Goal: Task Accomplishment & Management: Manage account settings

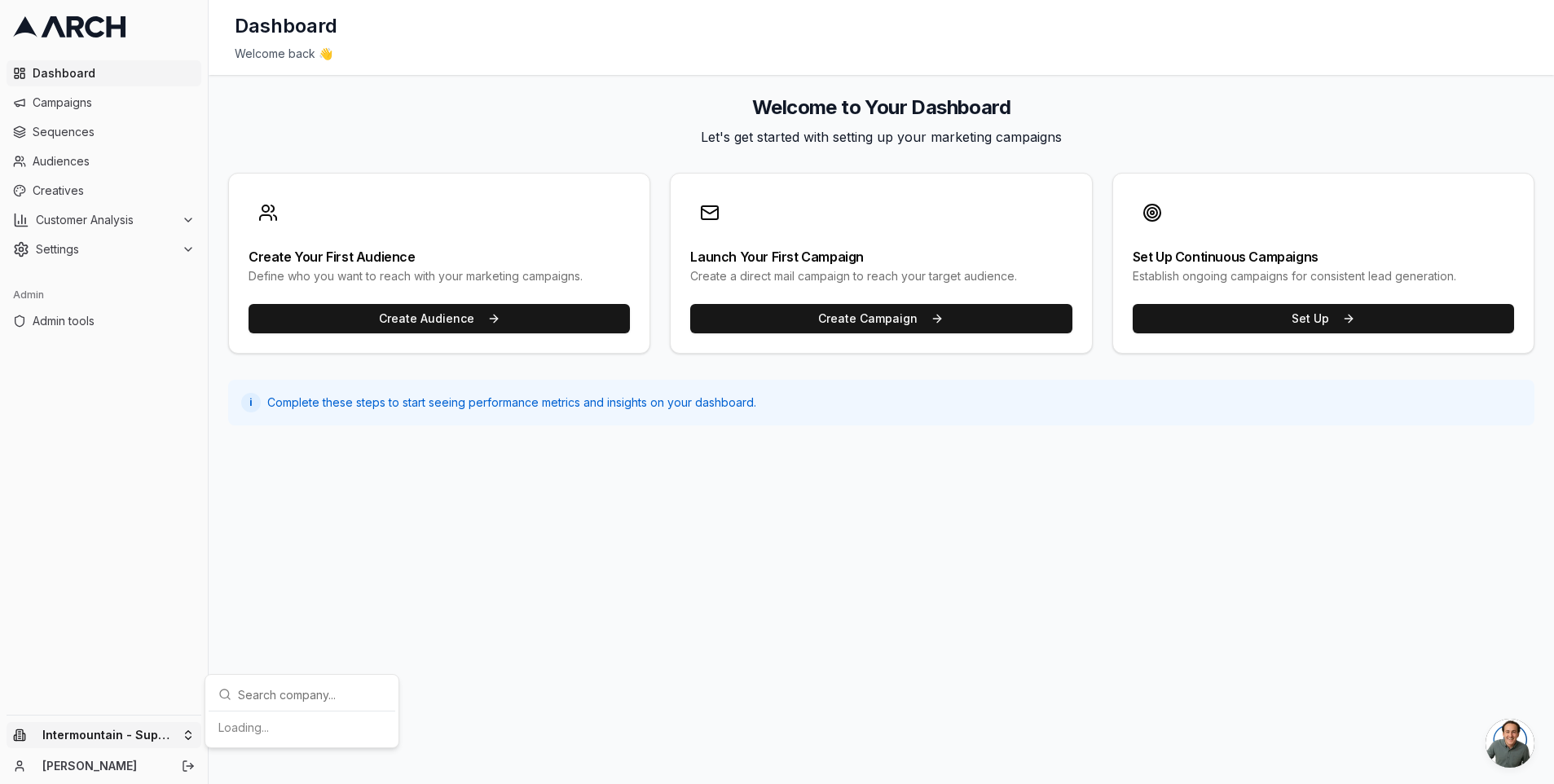
click at [172, 734] on html "Dashboard Campaigns Sequences Audiences Creatives Customer Analysis Settings Ad…" at bounding box center [777, 392] width 1554 height 784
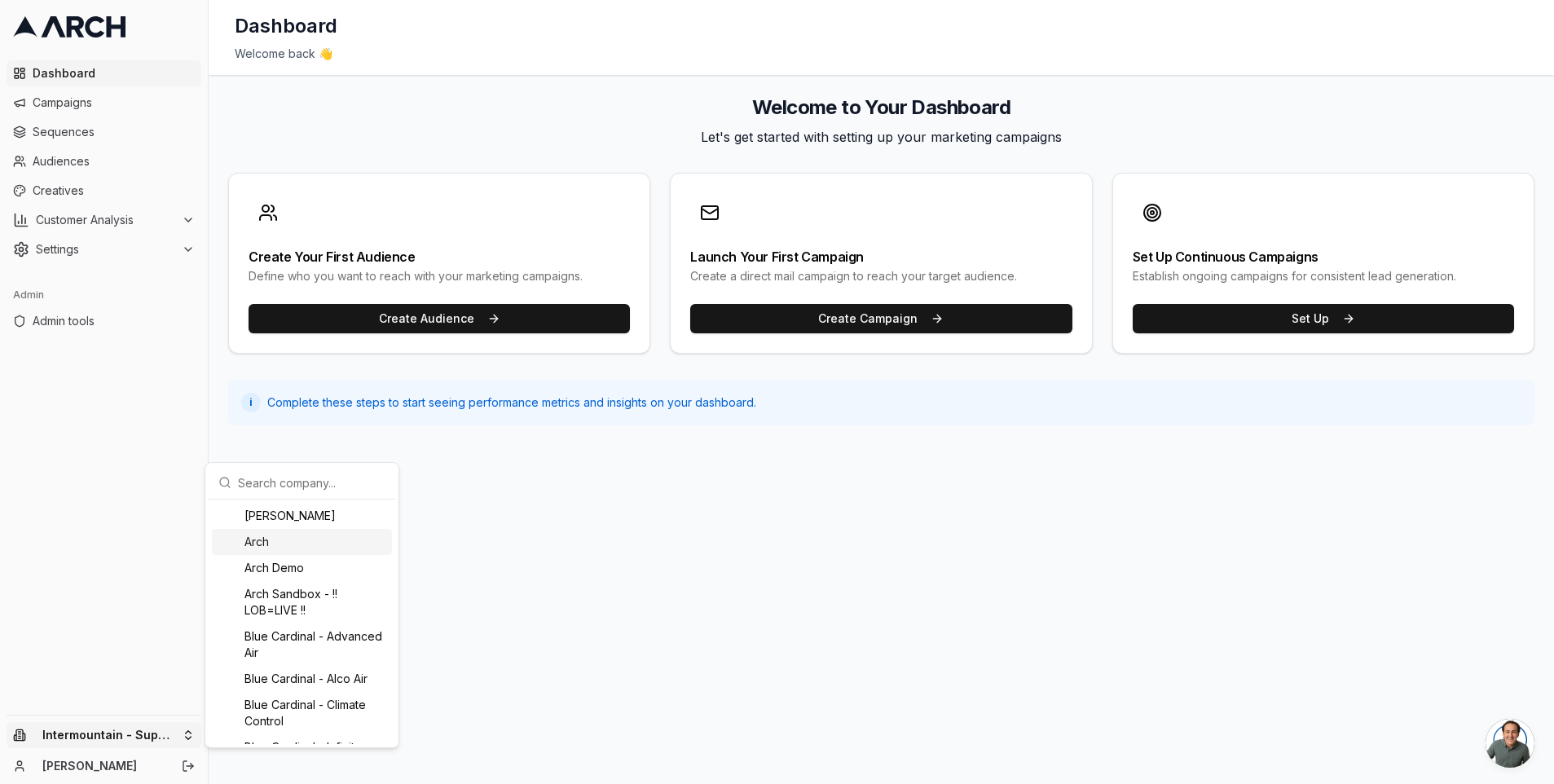
click at [287, 539] on div "Arch" at bounding box center [302, 542] width 180 height 26
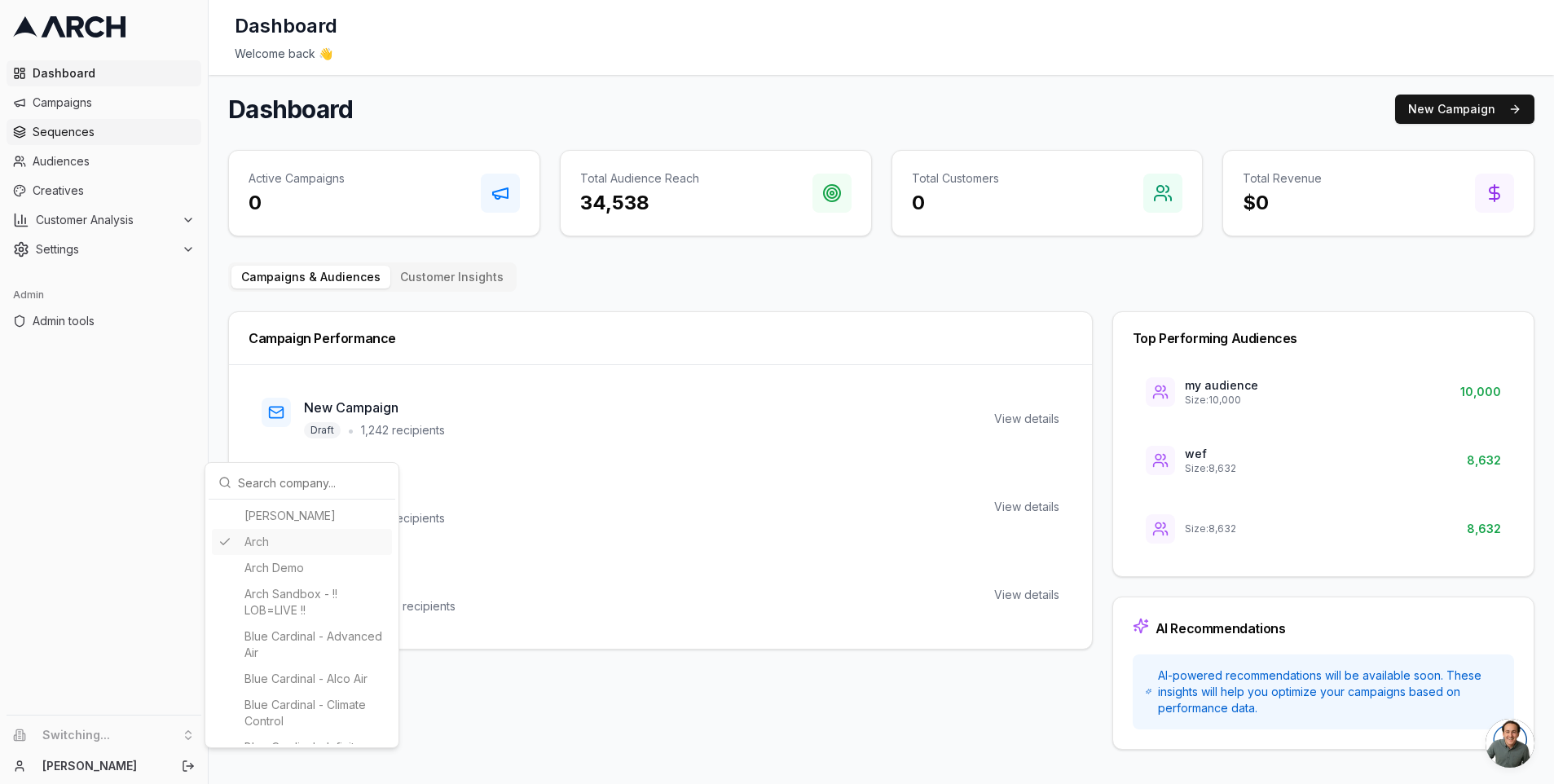
drag, startPoint x: 99, startPoint y: 127, endPoint x: 79, endPoint y: 132, distance: 20.6
click at [98, 127] on html "Dashboard Campaigns Sequences Audiences Creatives Customer Analysis Settings Ad…" at bounding box center [777, 392] width 1554 height 784
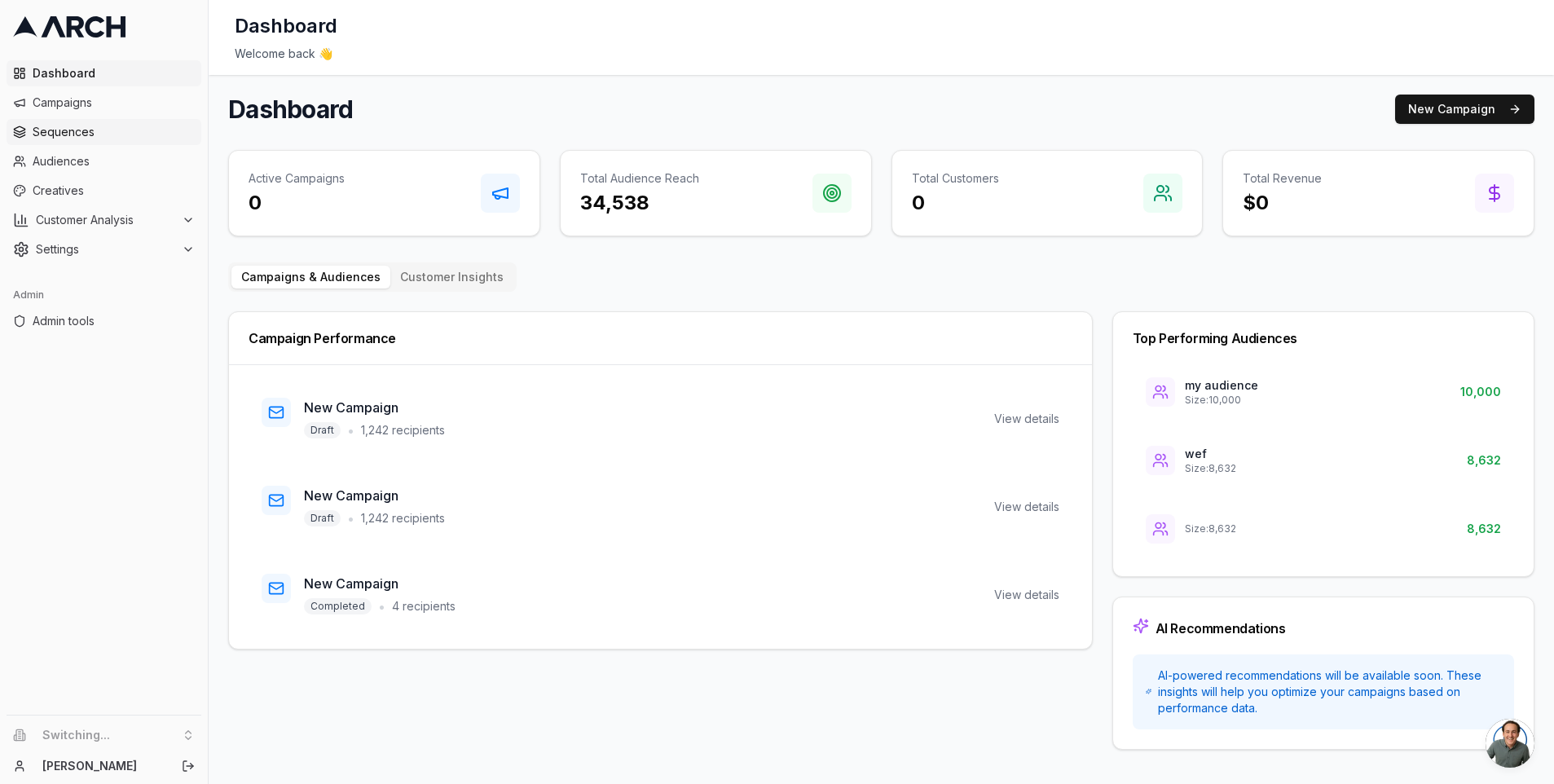
click at [79, 133] on span "Sequences" at bounding box center [114, 132] width 162 height 16
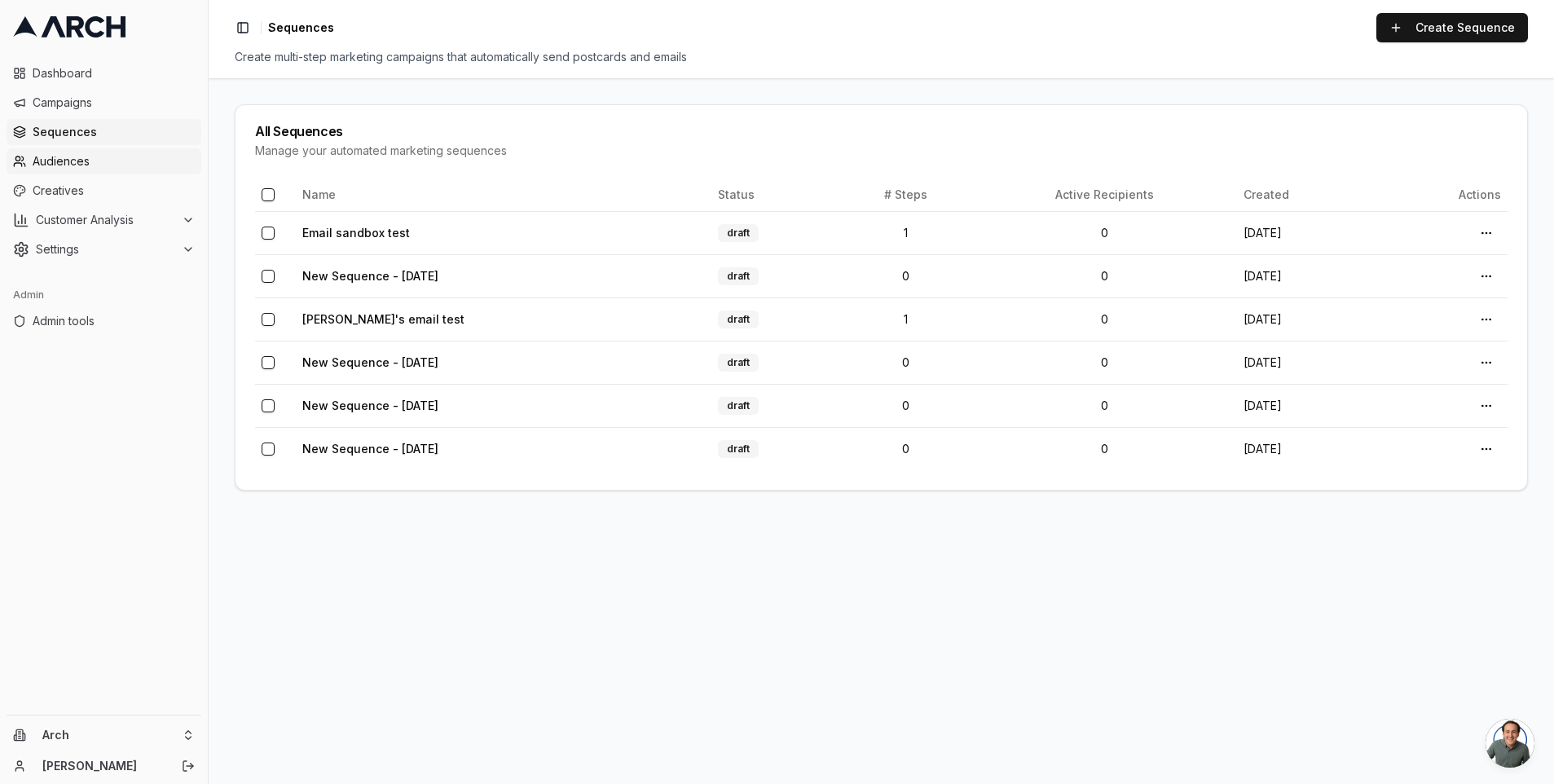
click at [116, 171] on link "Audiences" at bounding box center [104, 161] width 195 height 26
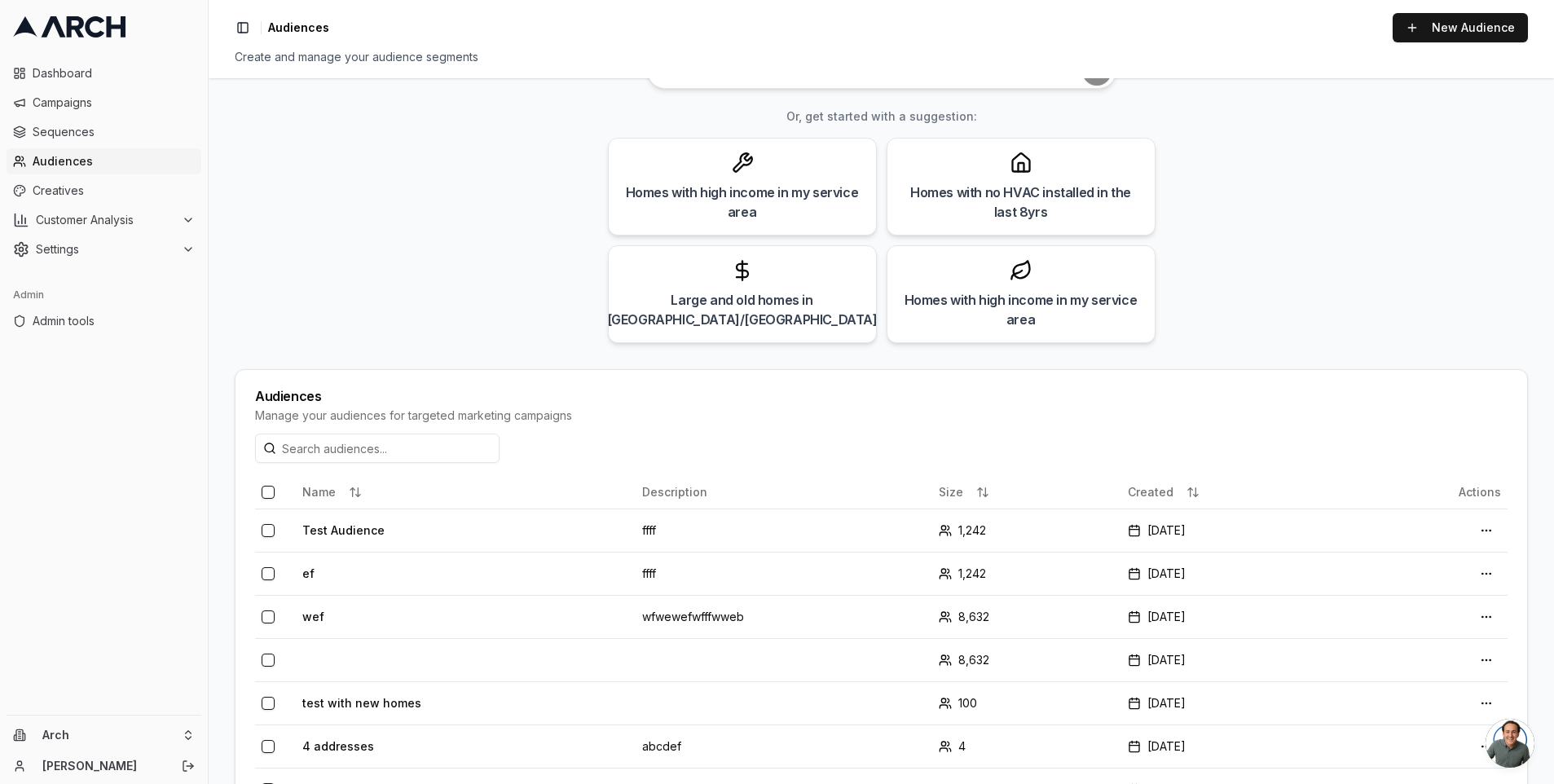
scroll to position [210, 0]
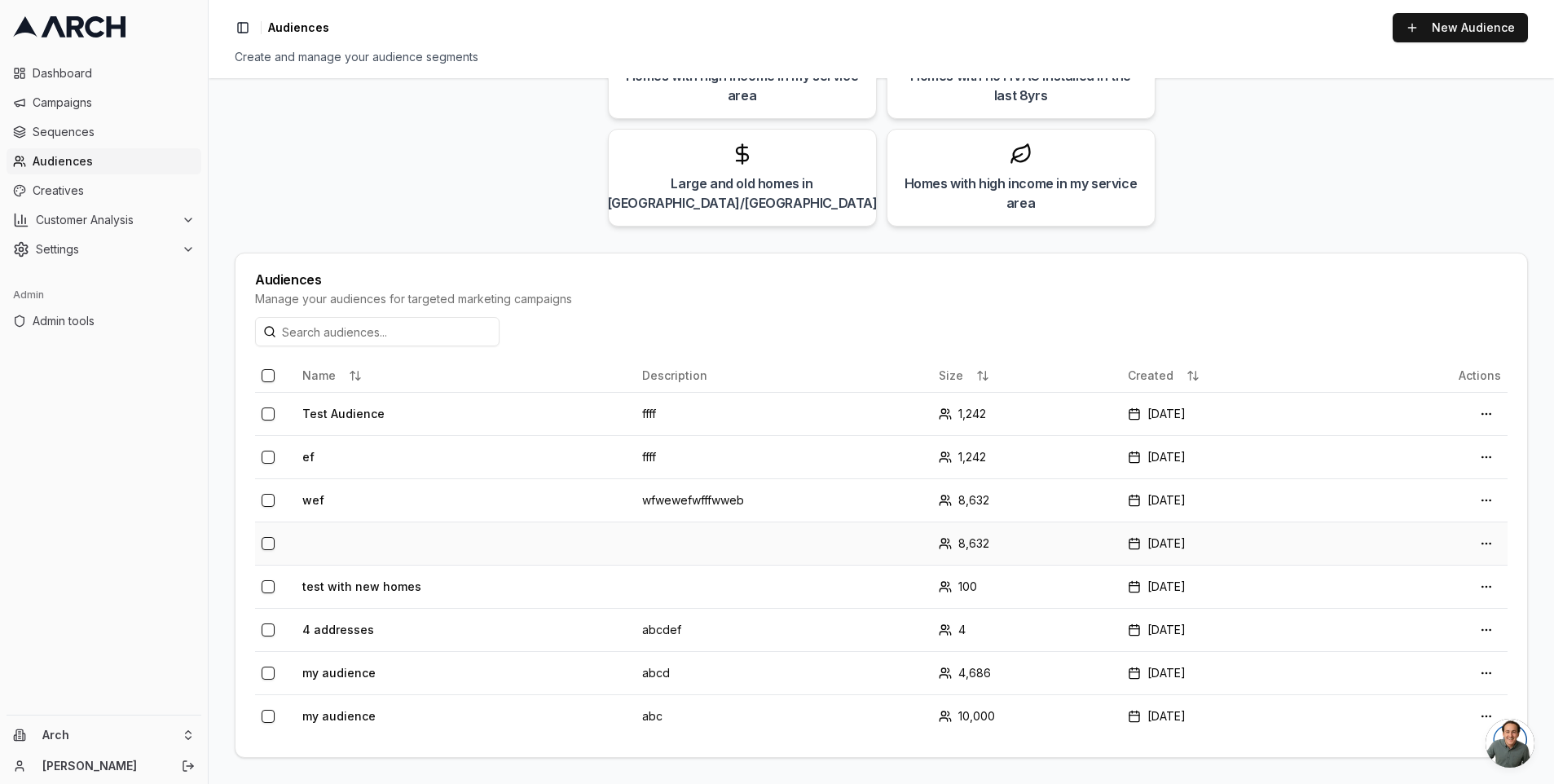
click at [318, 544] on td at bounding box center [465, 543] width 340 height 43
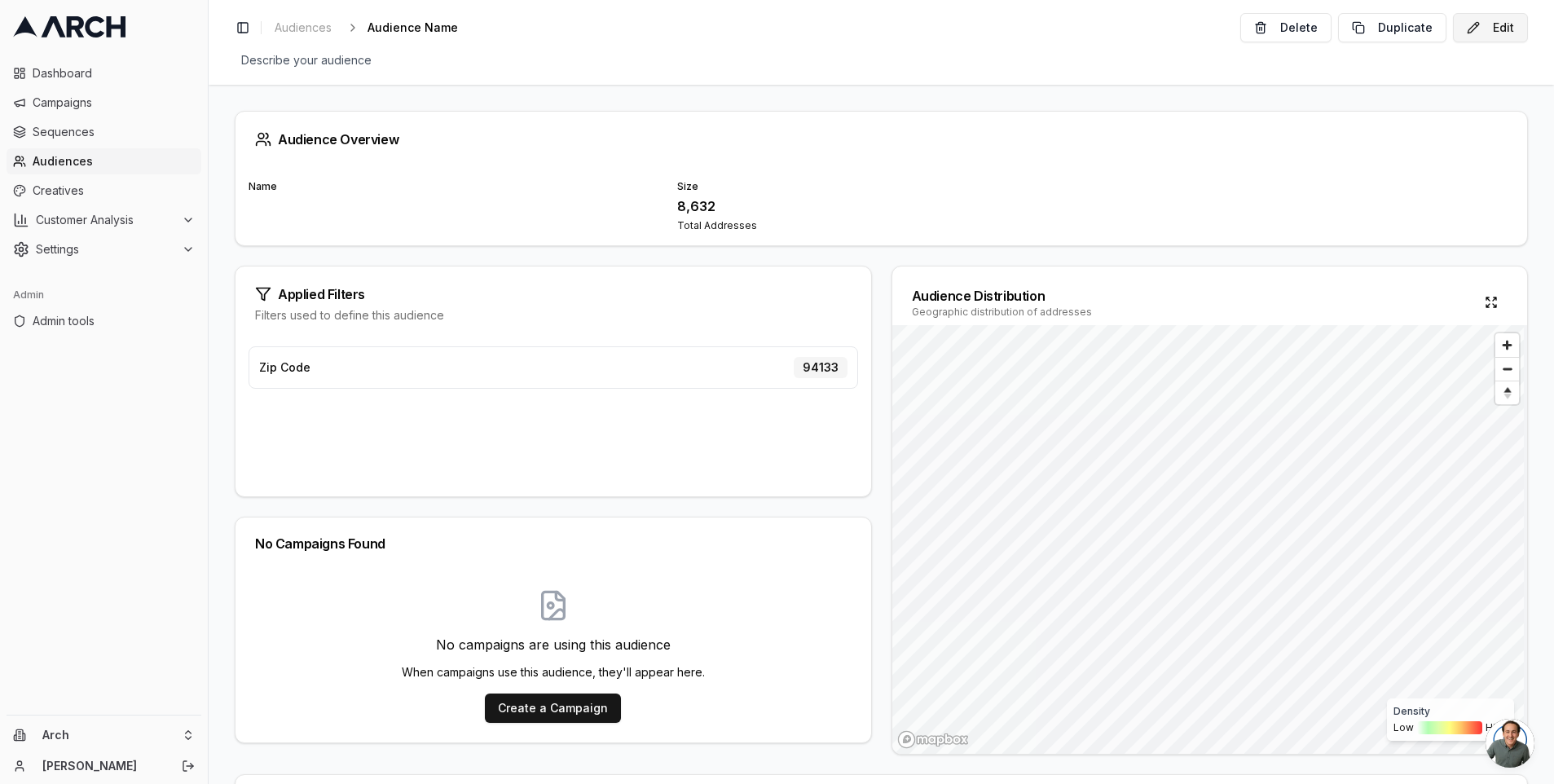
click at [1483, 28] on button "Edit" at bounding box center [1490, 28] width 75 height 29
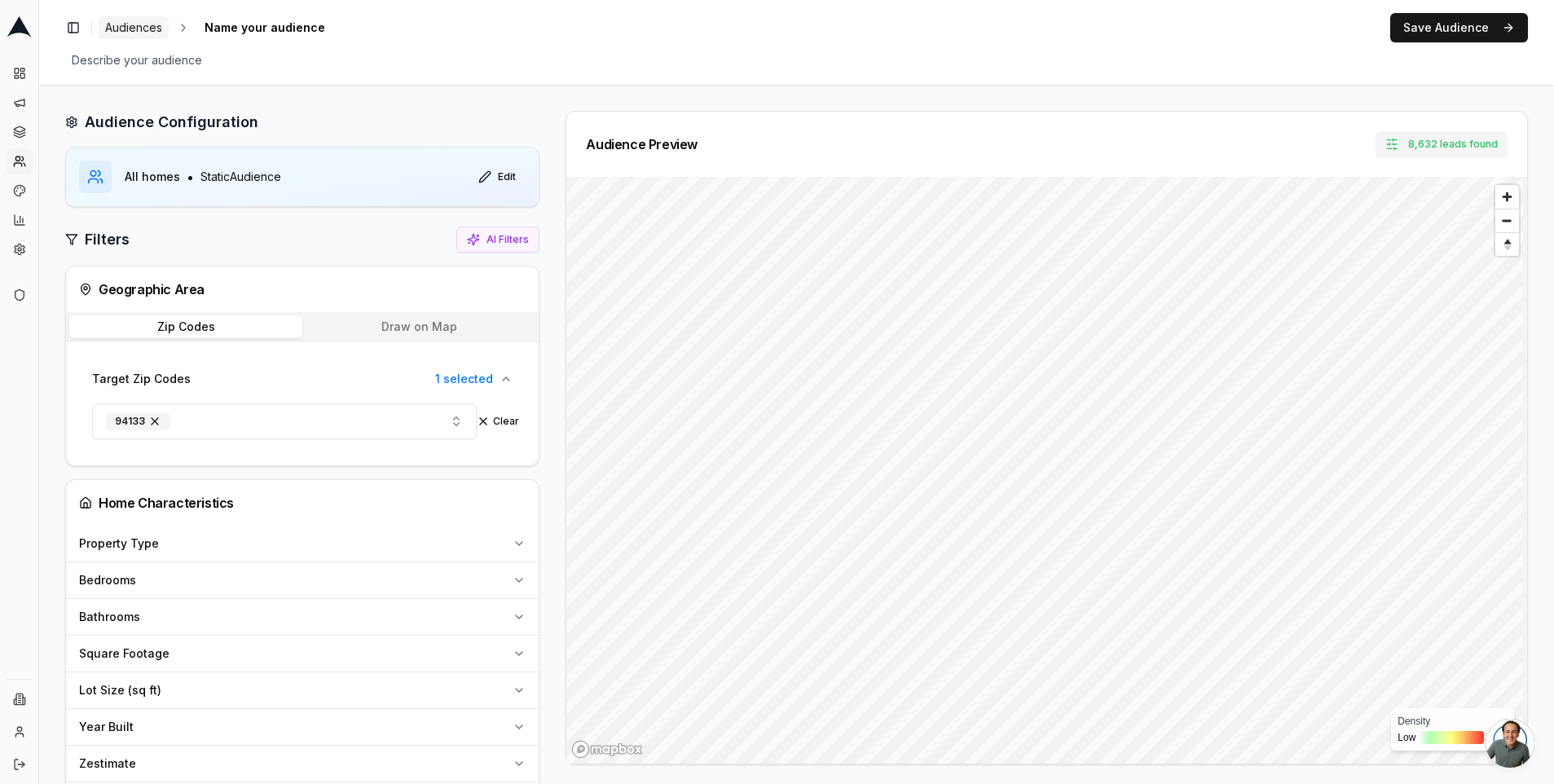
click at [130, 27] on span "Audiences" at bounding box center [134, 28] width 57 height 16
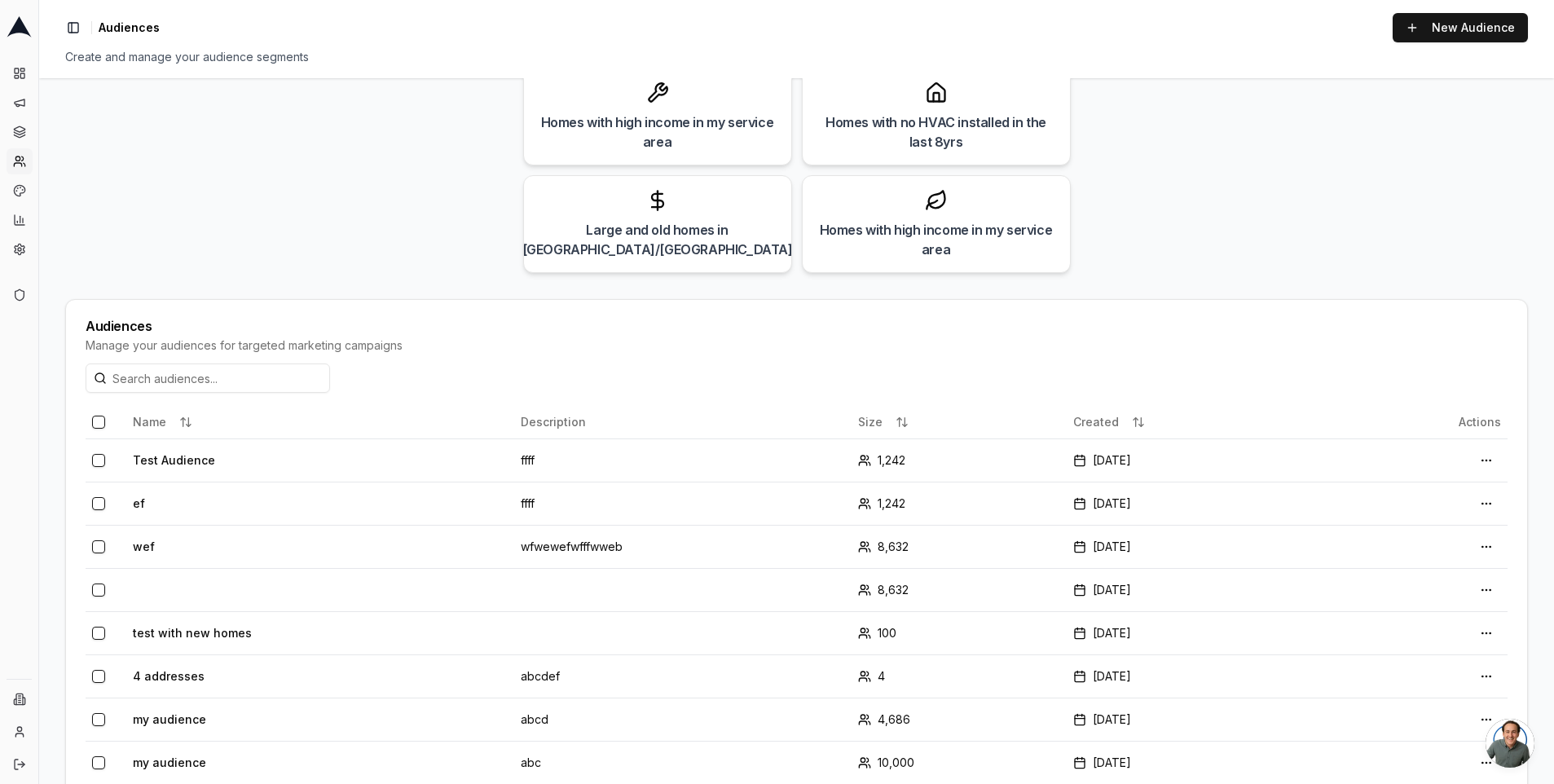
scroll to position [165, 0]
click at [177, 464] on td "Test Audience" at bounding box center [321, 459] width 388 height 43
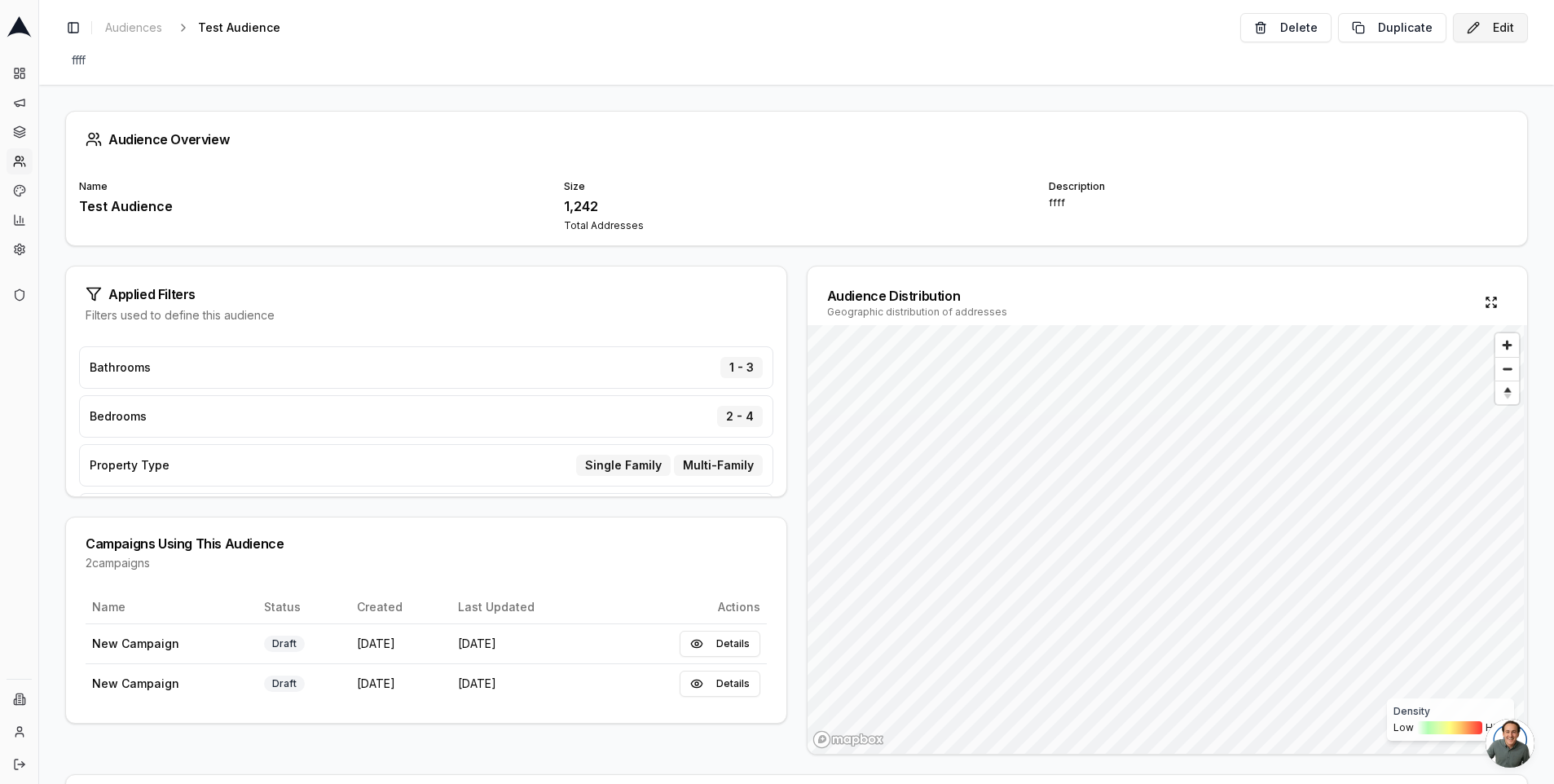
click at [1480, 25] on button "Edit" at bounding box center [1490, 28] width 75 height 29
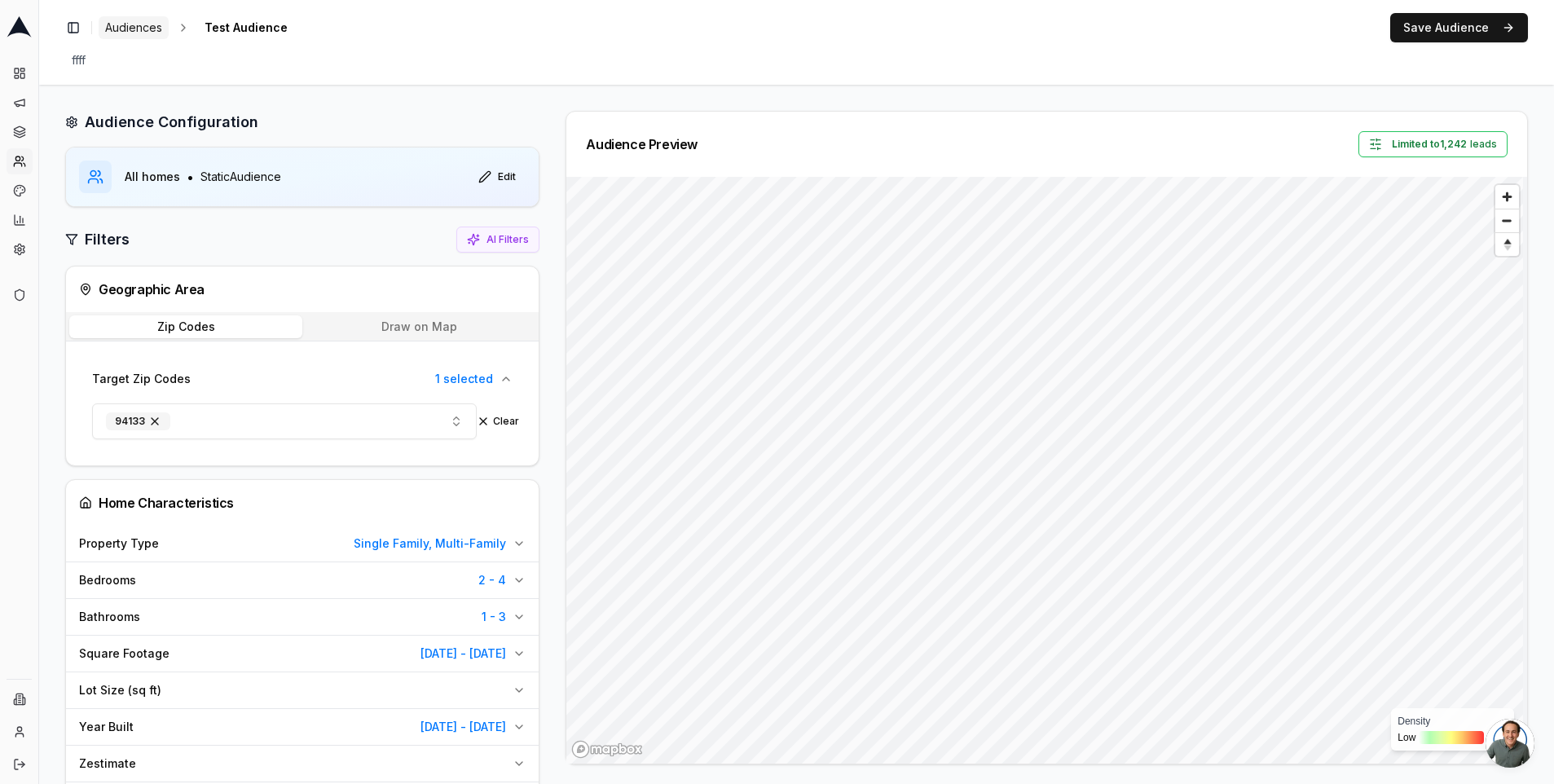
click at [137, 24] on span "Audiences" at bounding box center [134, 28] width 57 height 16
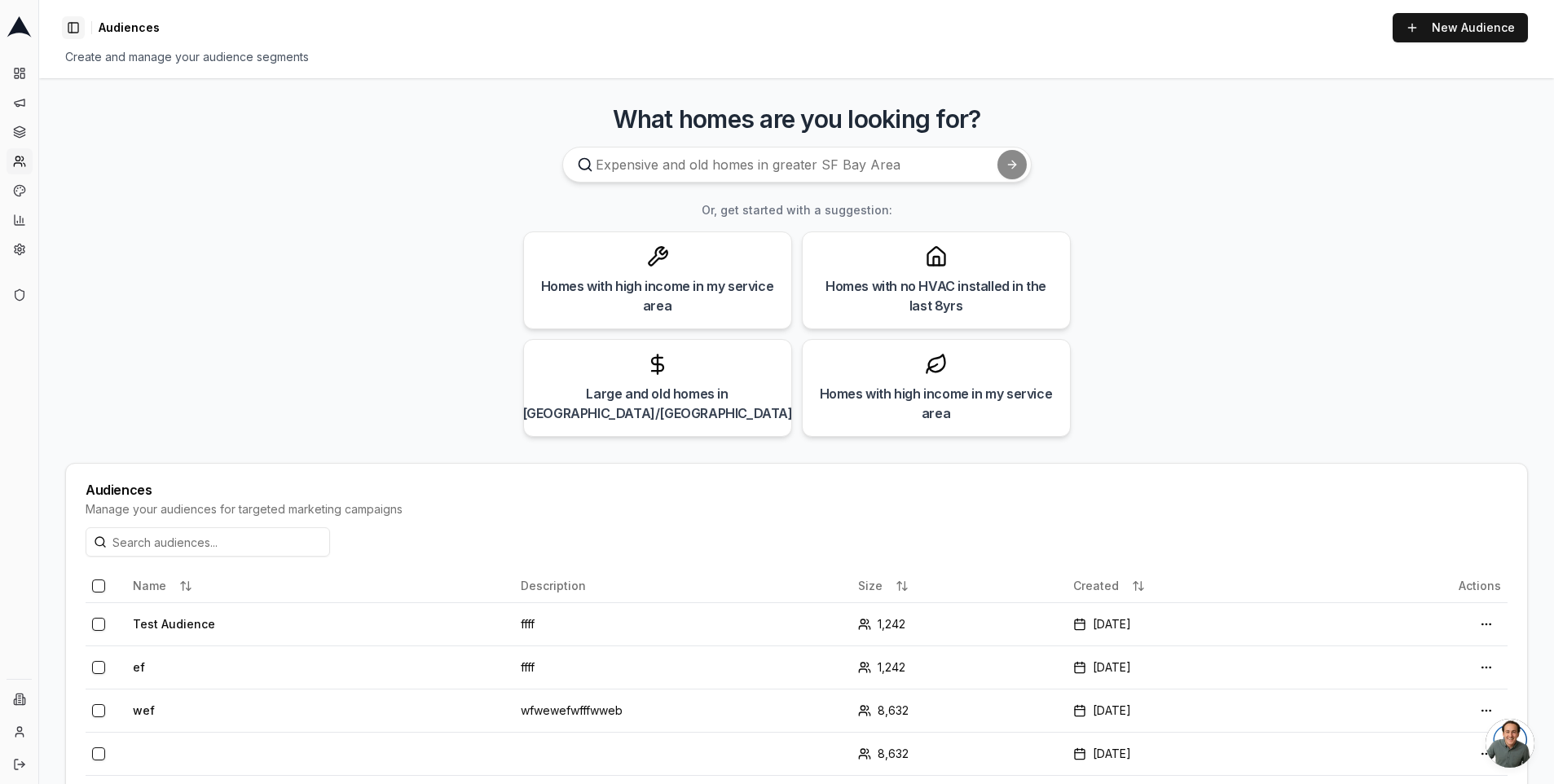
click at [73, 29] on button "Toggle Sidebar" at bounding box center [73, 28] width 22 height 22
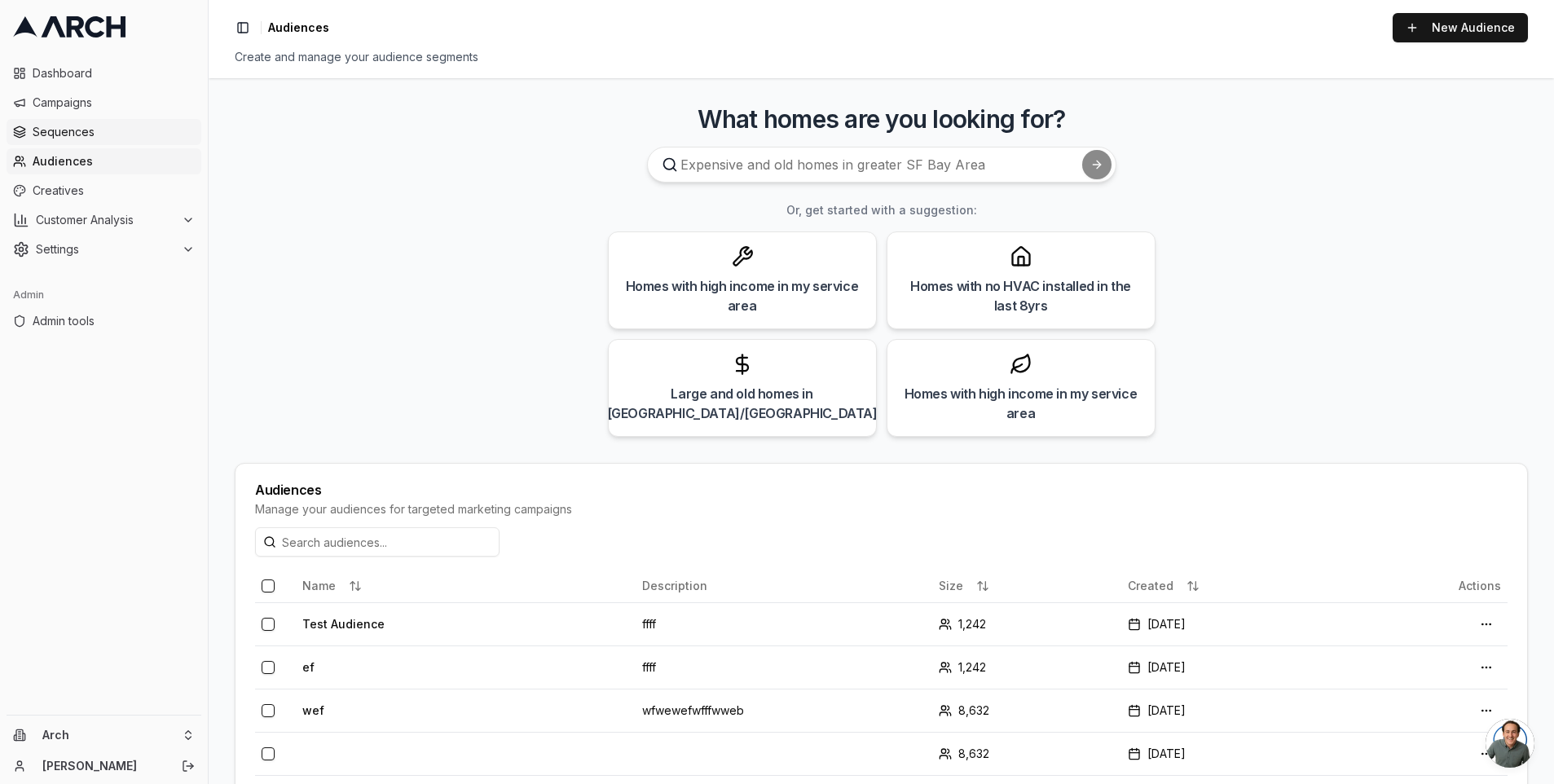
click at [126, 130] on span "Sequences" at bounding box center [114, 132] width 162 height 16
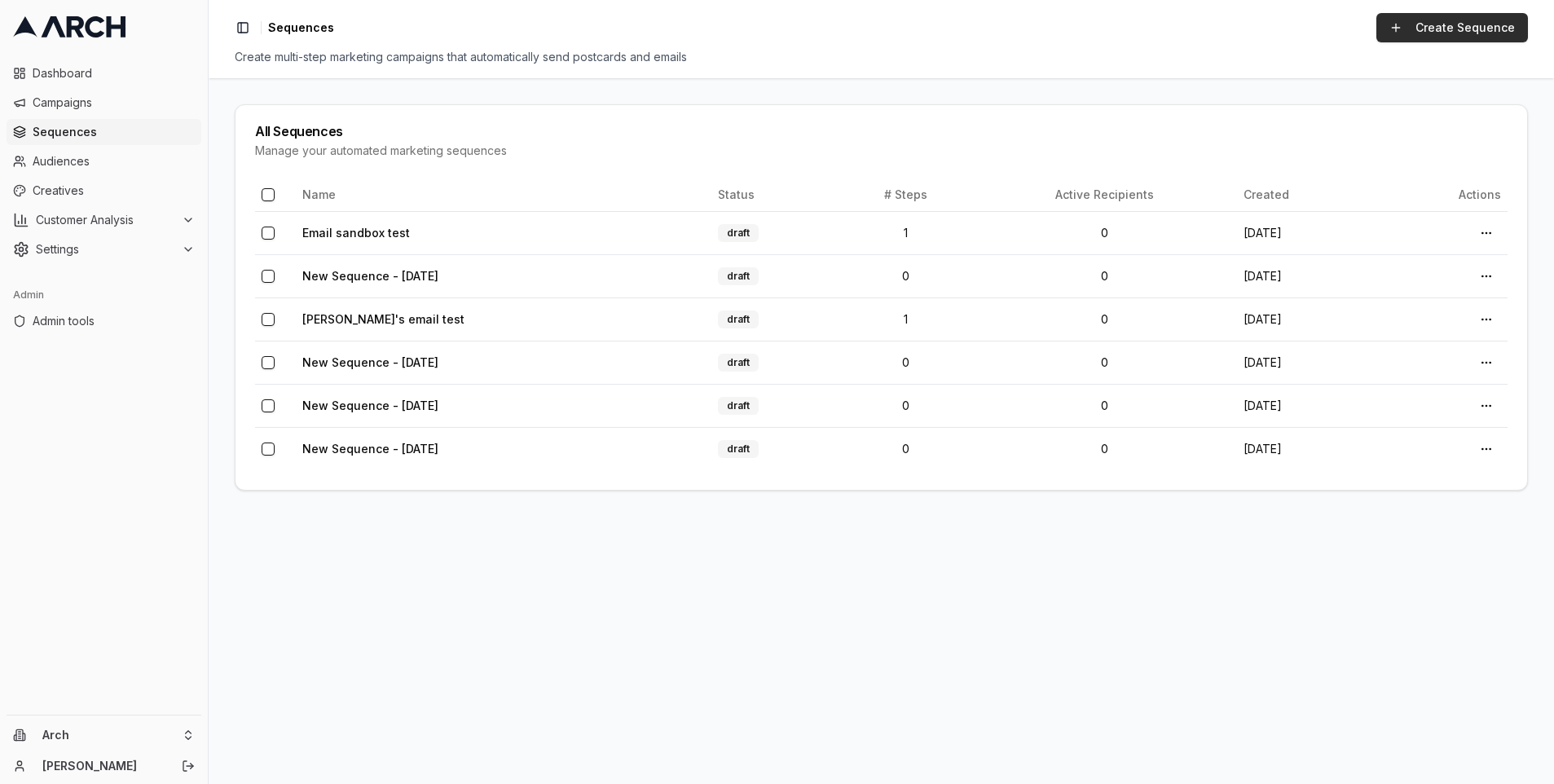
click at [1464, 33] on link "Create Sequence" at bounding box center [1452, 28] width 152 height 29
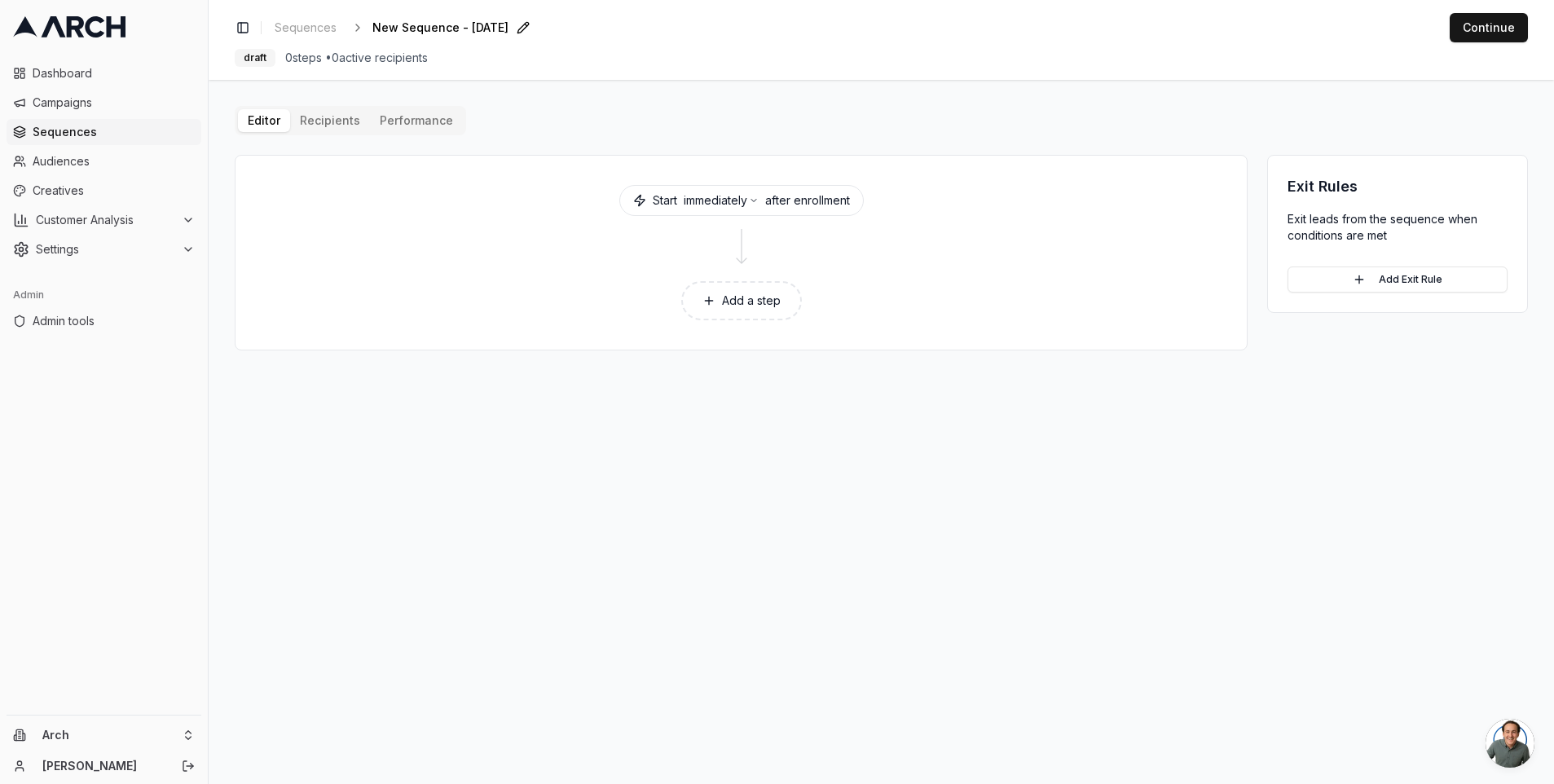
click at [509, 35] on span "New Sequence - Aug 12, 2025" at bounding box center [440, 28] width 136 height 16
type input "Matt's test"
click at [743, 299] on button "Add a step" at bounding box center [741, 300] width 121 height 39
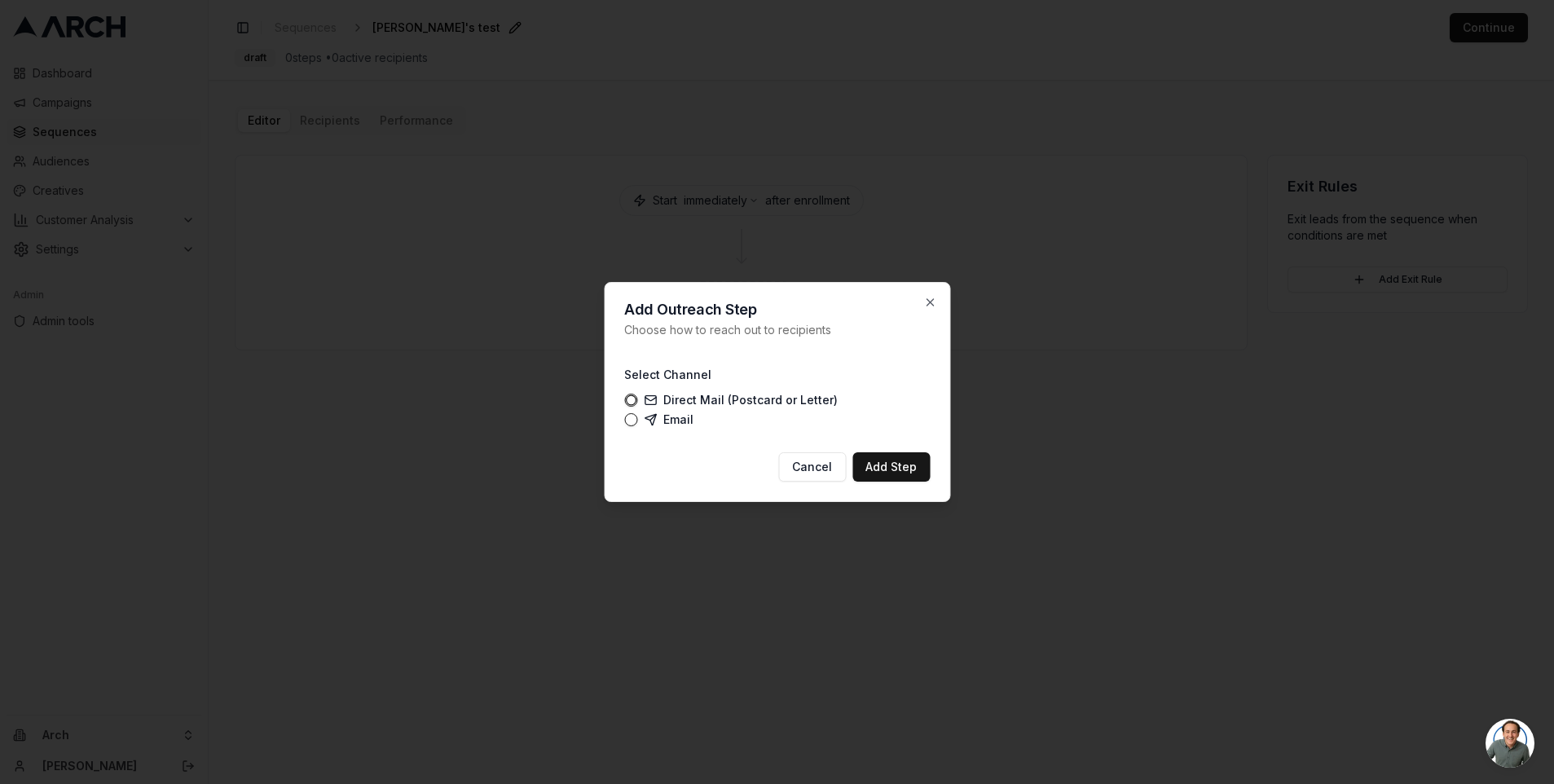
click at [651, 417] on icon at bounding box center [652, 416] width 6 height 6
click at [637, 417] on button "Email" at bounding box center [630, 419] width 13 height 13
click at [898, 468] on button "Add Step" at bounding box center [891, 467] width 78 height 29
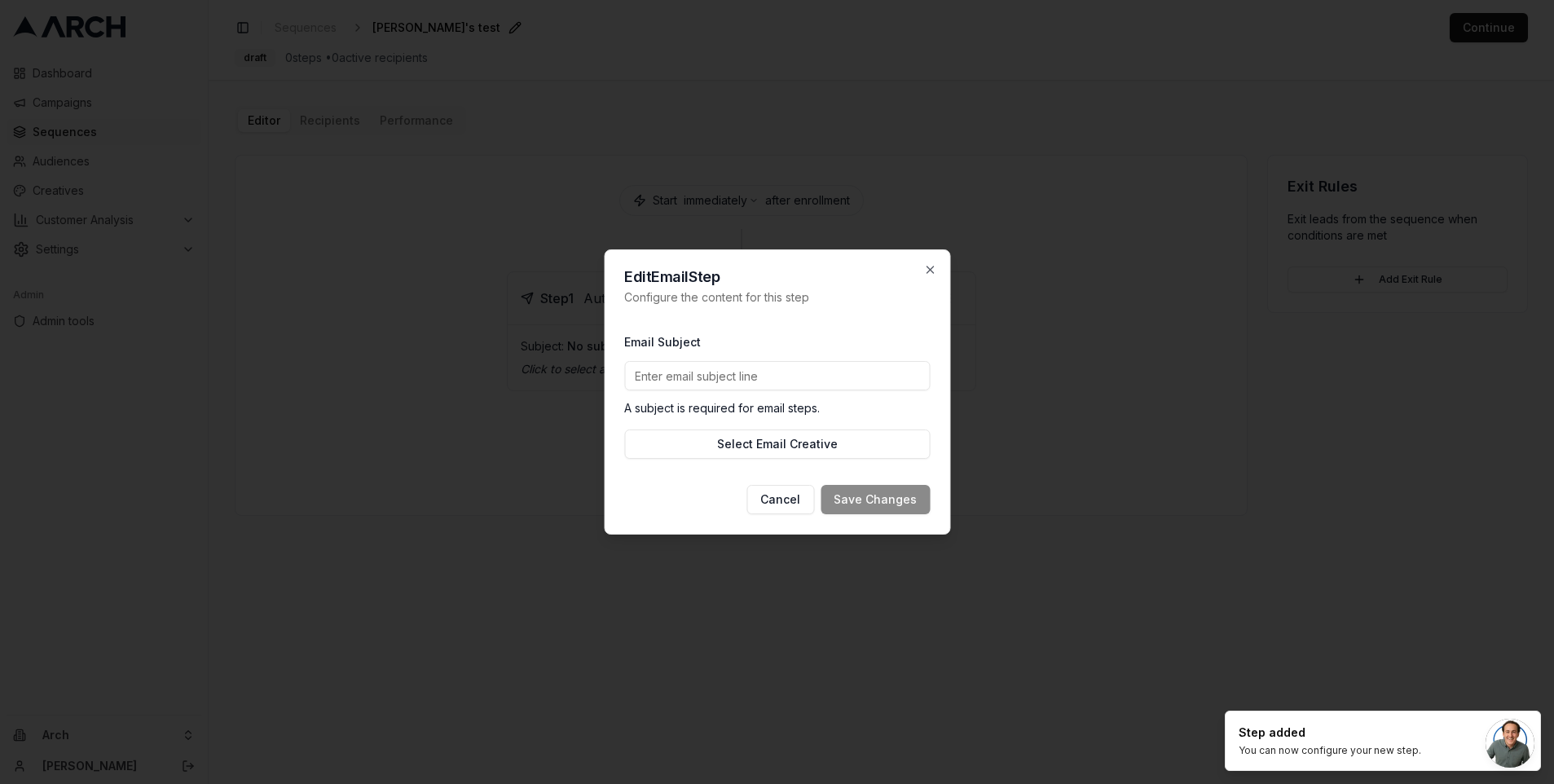
click at [688, 375] on input "Email Subject" at bounding box center [777, 376] width 306 height 29
type input "Test email"
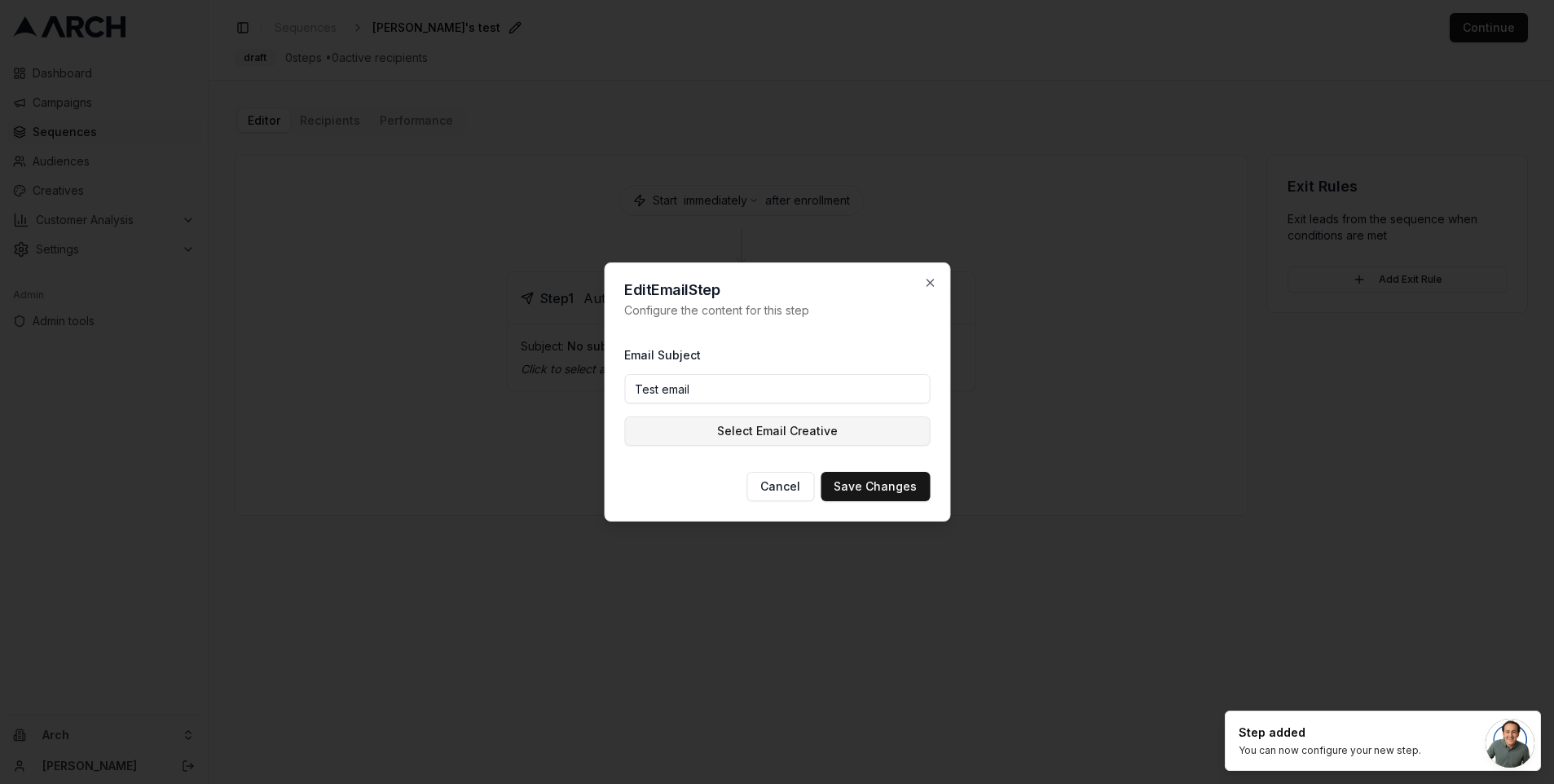
click at [742, 429] on button "Select Email Creative" at bounding box center [777, 431] width 306 height 29
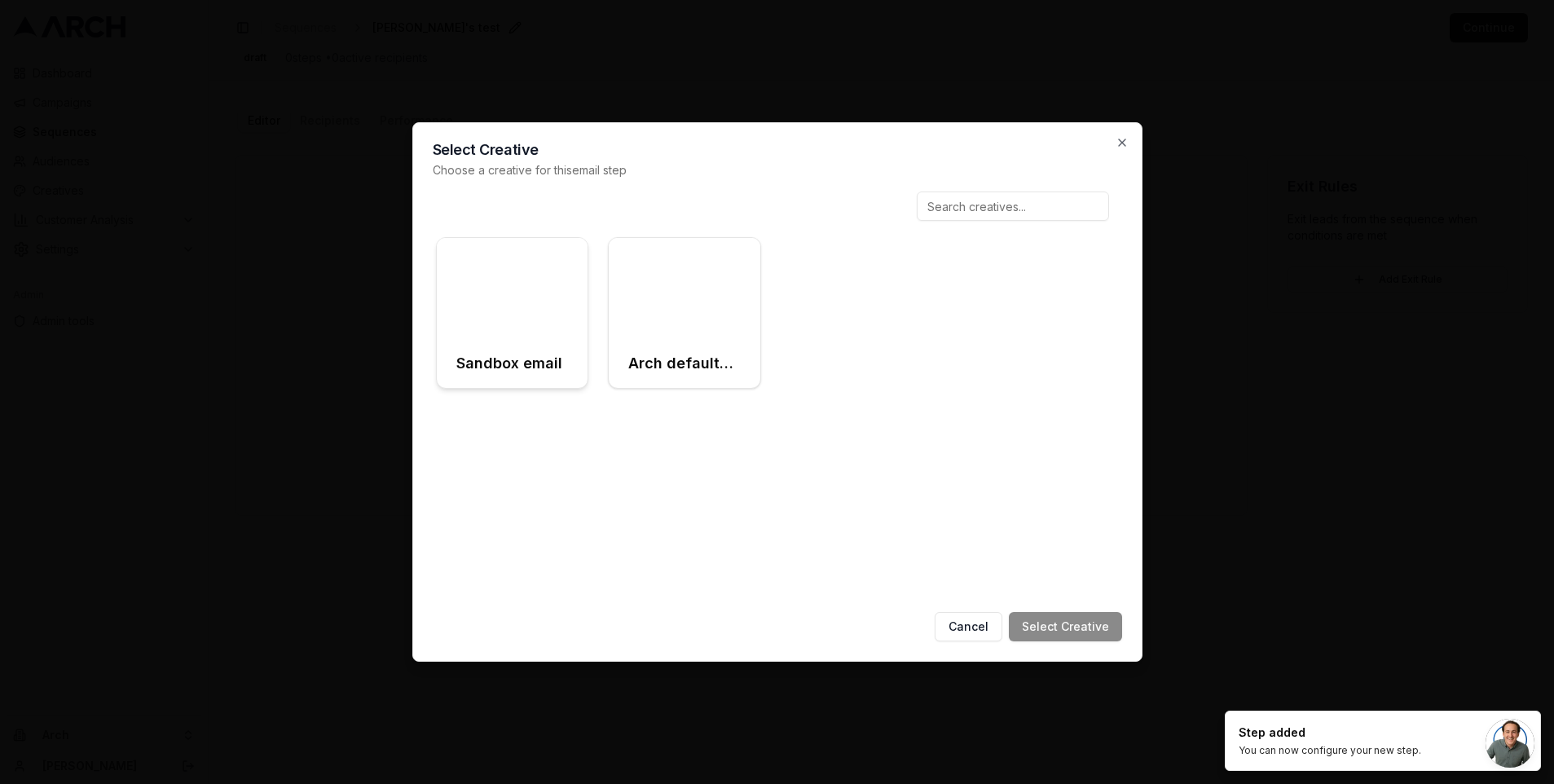
click at [543, 269] on div at bounding box center [513, 288] width 152 height 101
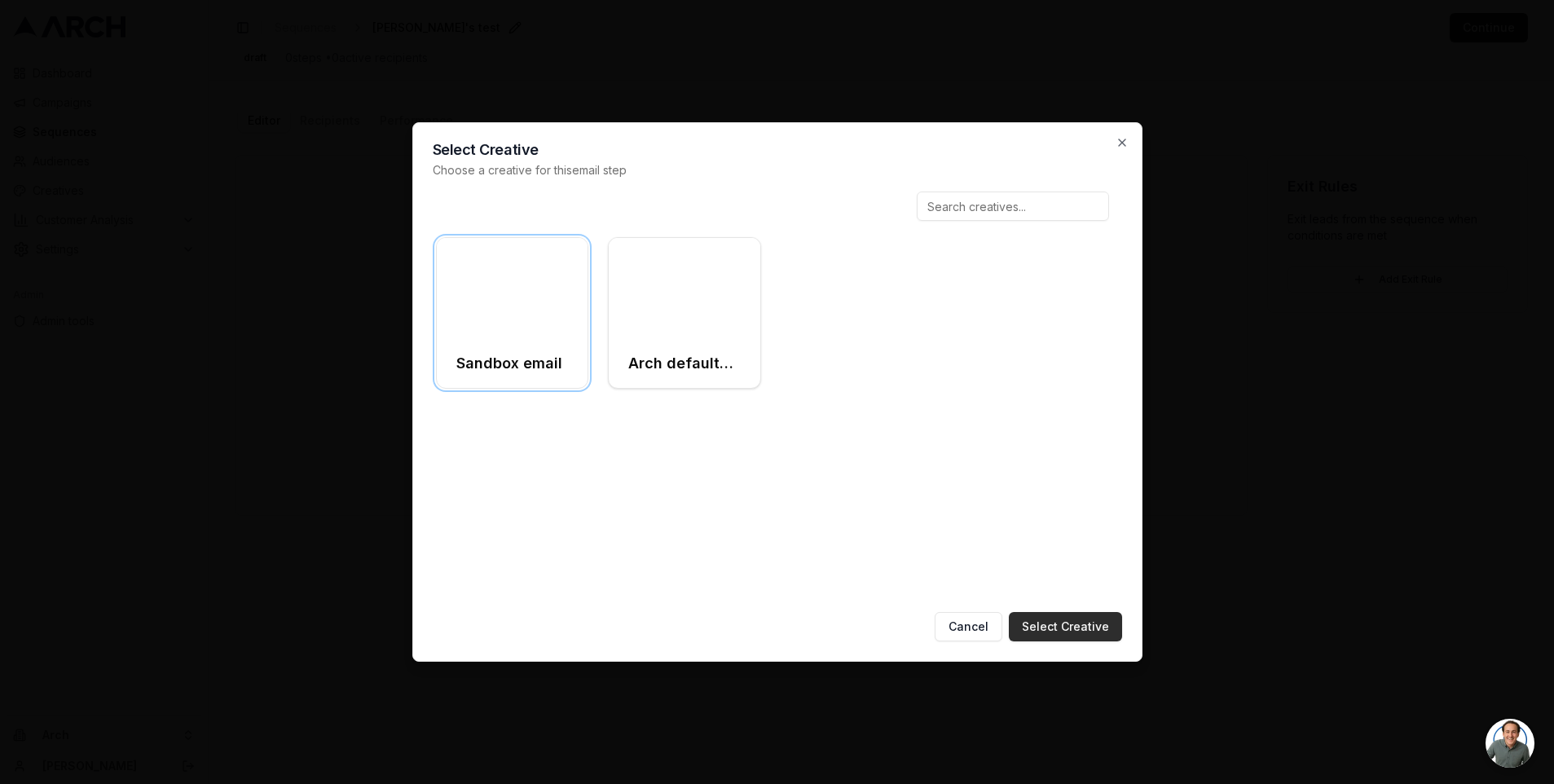
click at [1049, 622] on button "Select Creative" at bounding box center [1064, 626] width 113 height 29
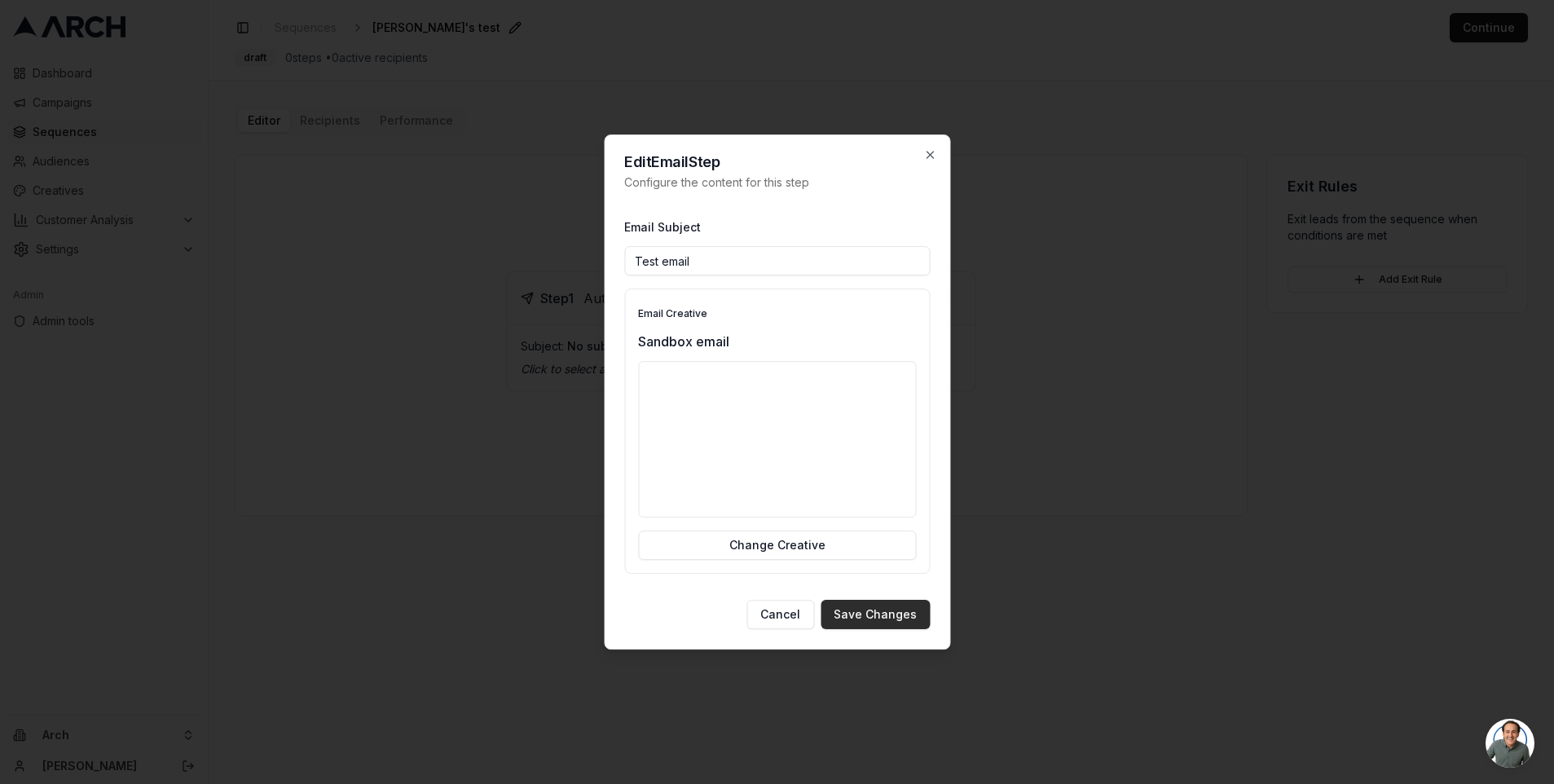
click at [874, 617] on button "Save Changes" at bounding box center [875, 614] width 109 height 29
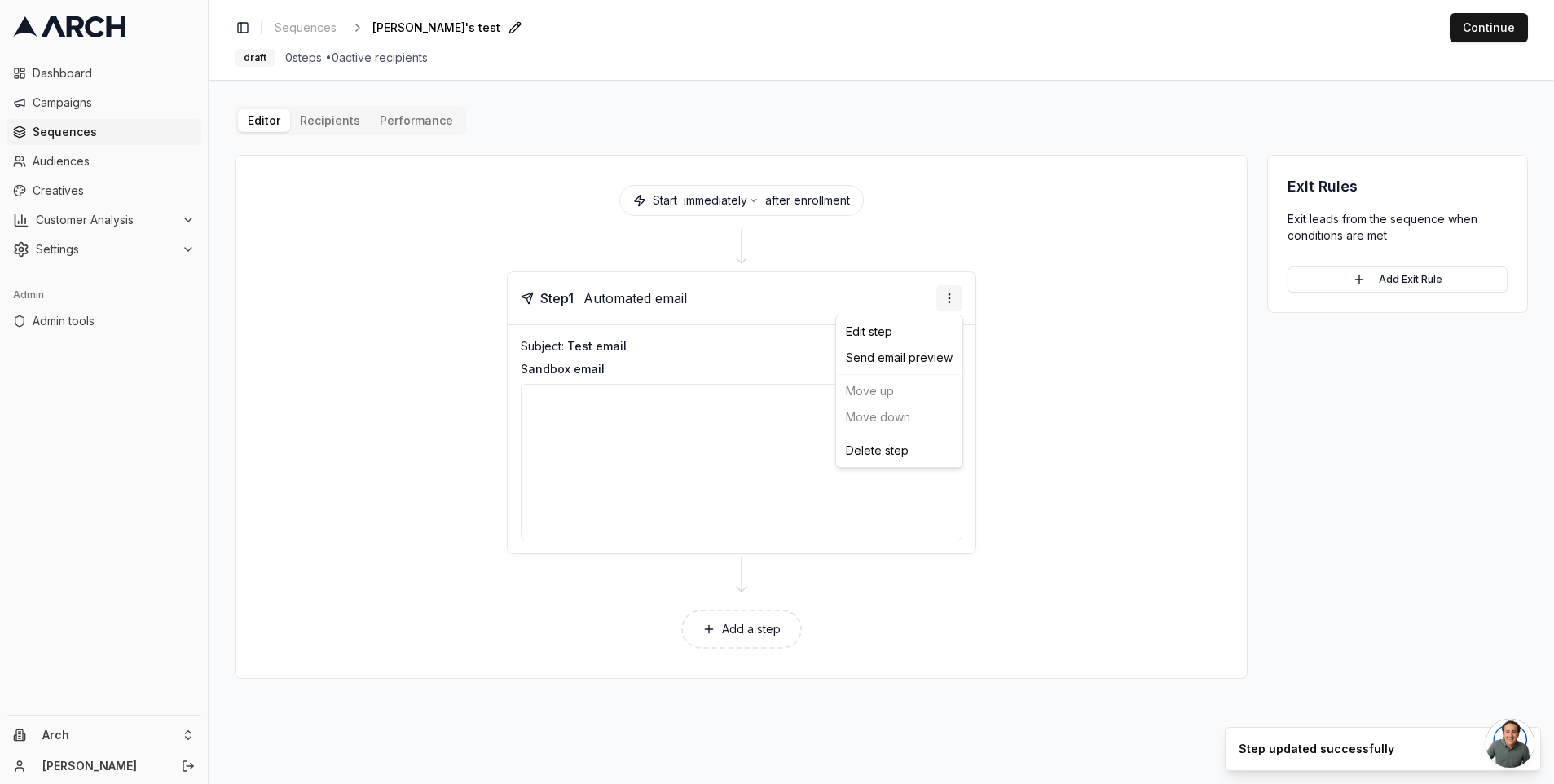
click at [949, 294] on html "Dashboard Campaigns Sequences Audiences Creatives Customer Analysis Settings Ad…" at bounding box center [777, 392] width 1554 height 784
click at [913, 354] on div "Send email preview" at bounding box center [899, 358] width 120 height 26
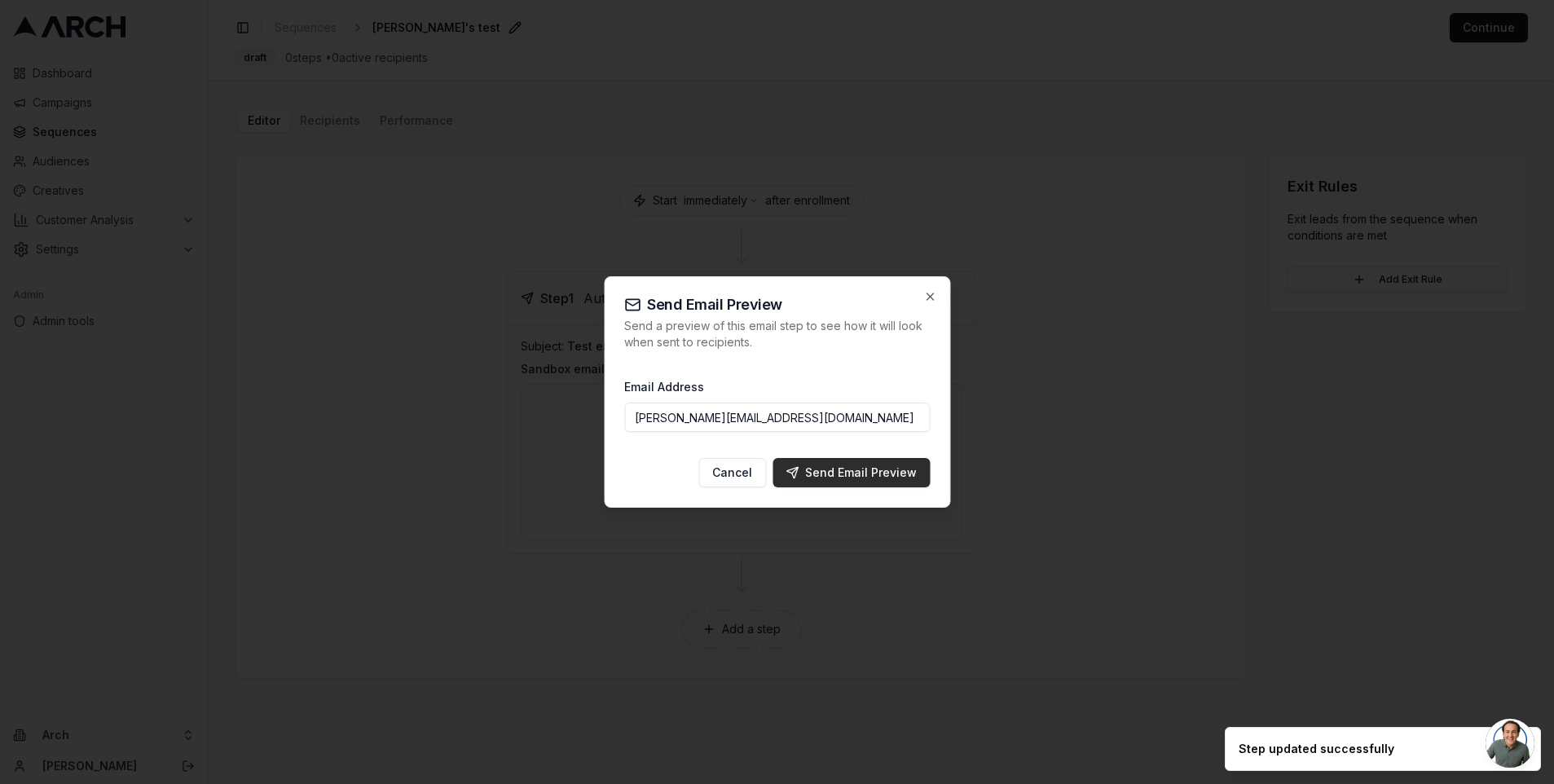
click at [873, 484] on button "Send Email Preview" at bounding box center [851, 472] width 157 height 29
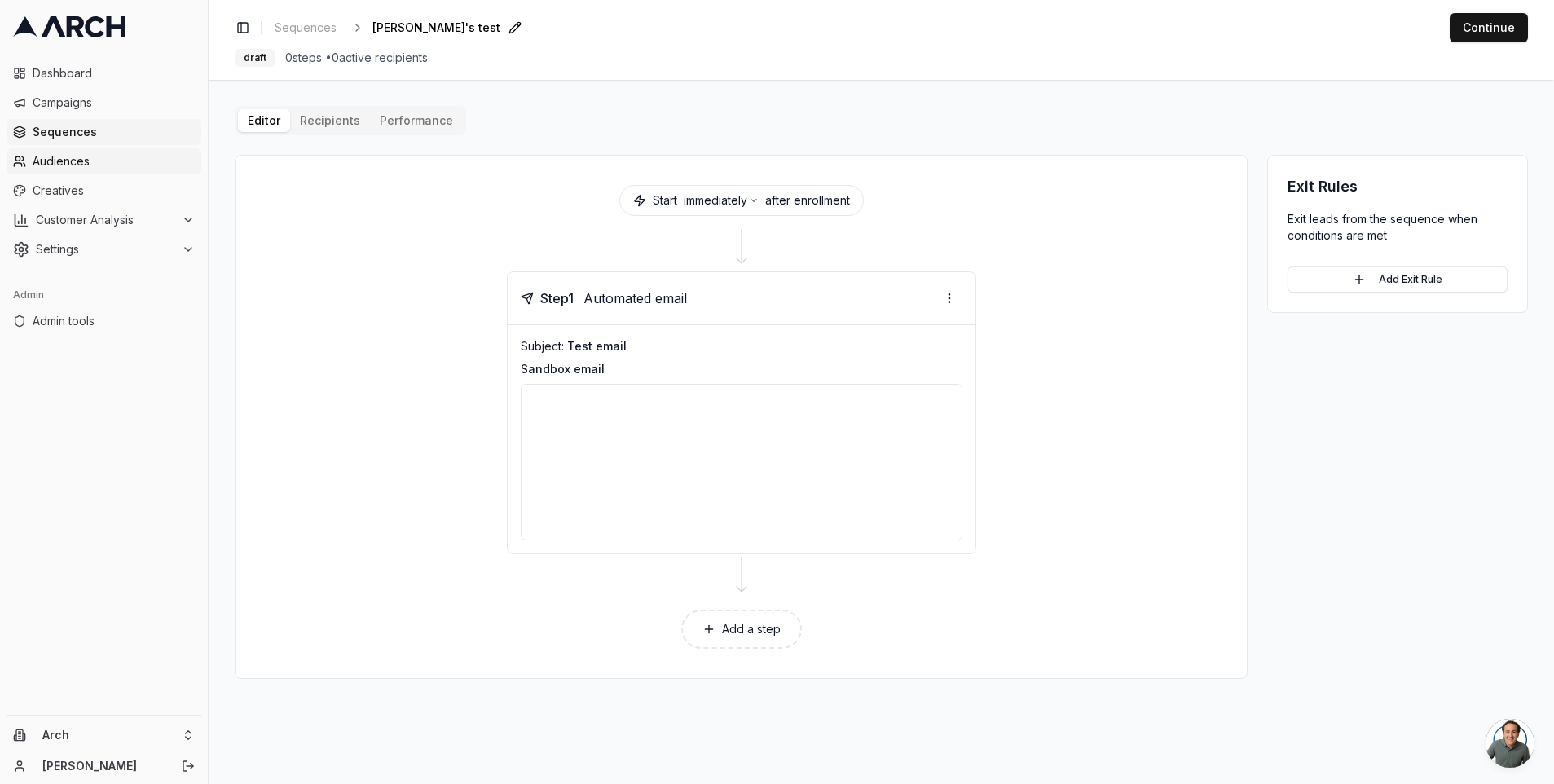
click at [94, 165] on span "Audiences" at bounding box center [114, 161] width 162 height 16
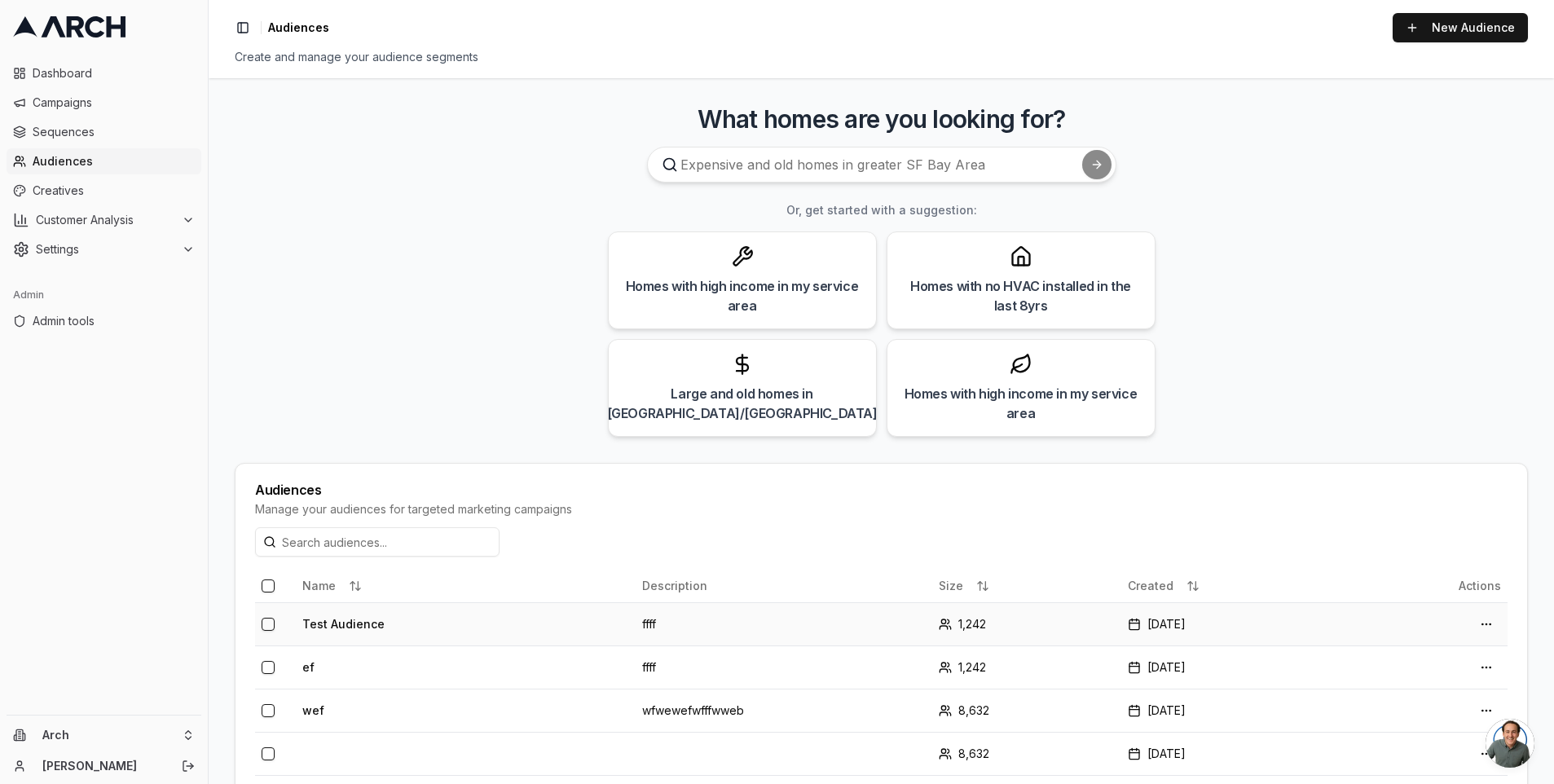
click at [369, 631] on td "Test Audience" at bounding box center [465, 624] width 340 height 43
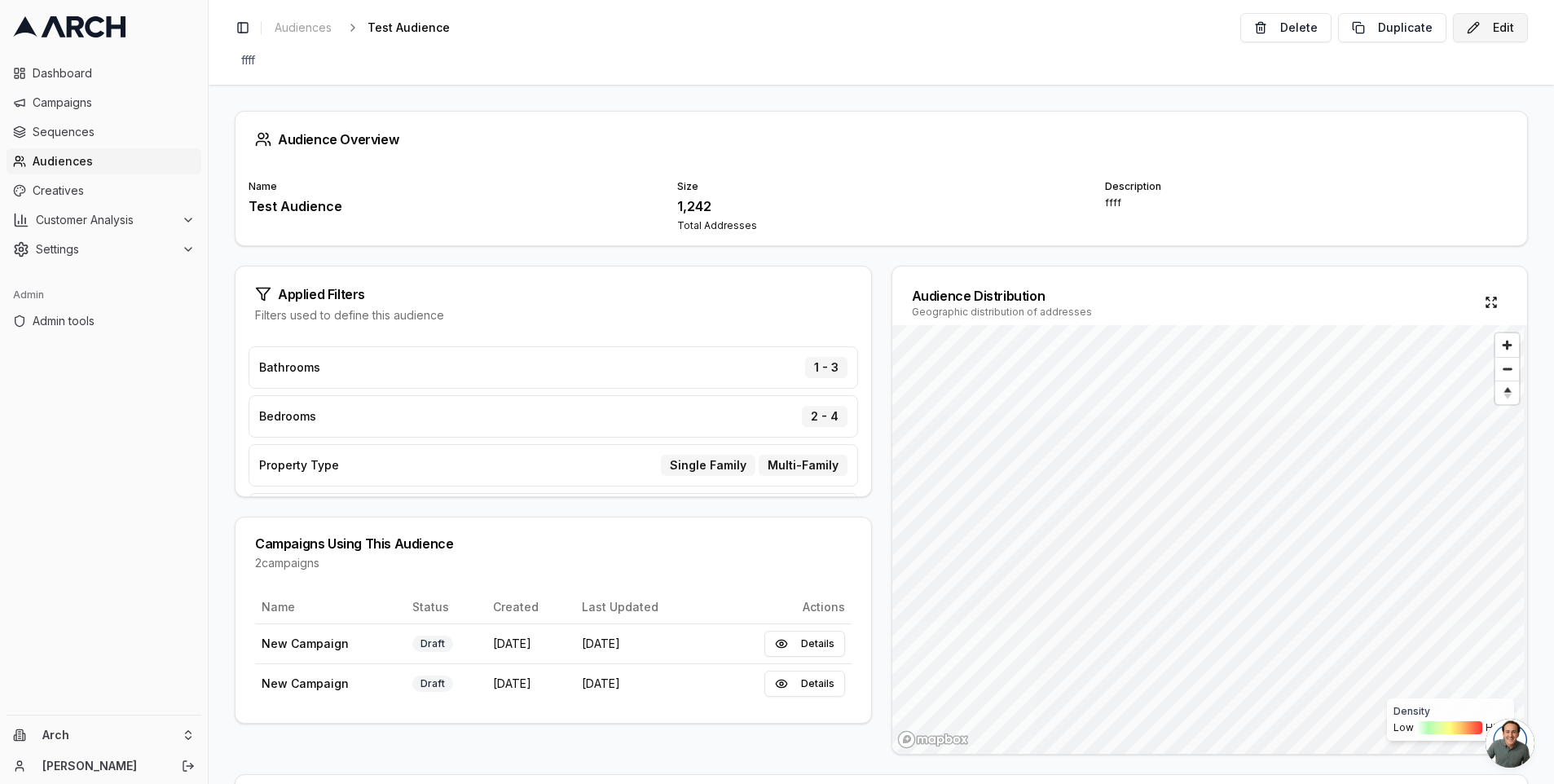
click at [1484, 23] on button "Edit" at bounding box center [1490, 28] width 75 height 29
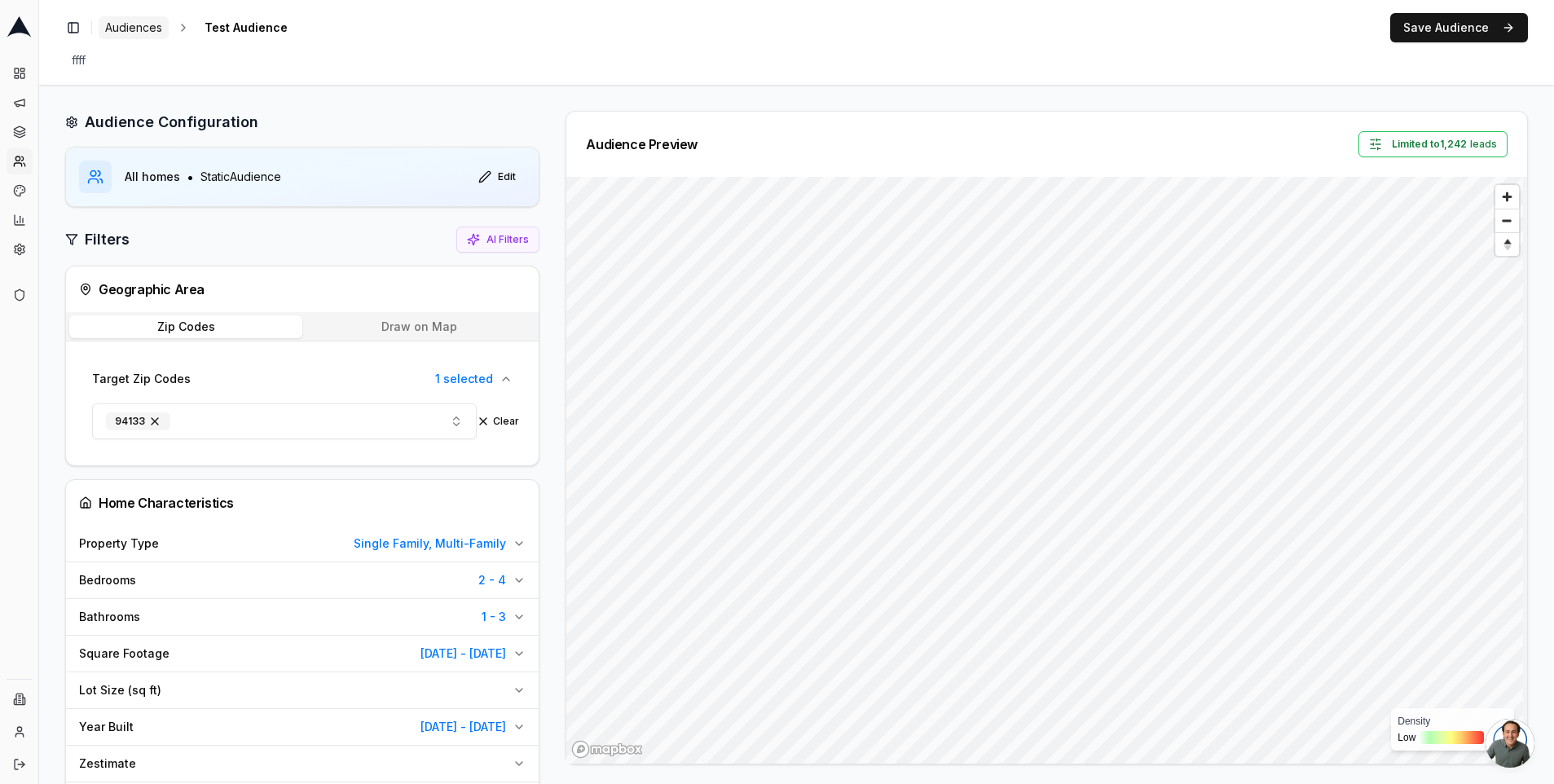
click at [146, 27] on span "Audiences" at bounding box center [134, 28] width 57 height 16
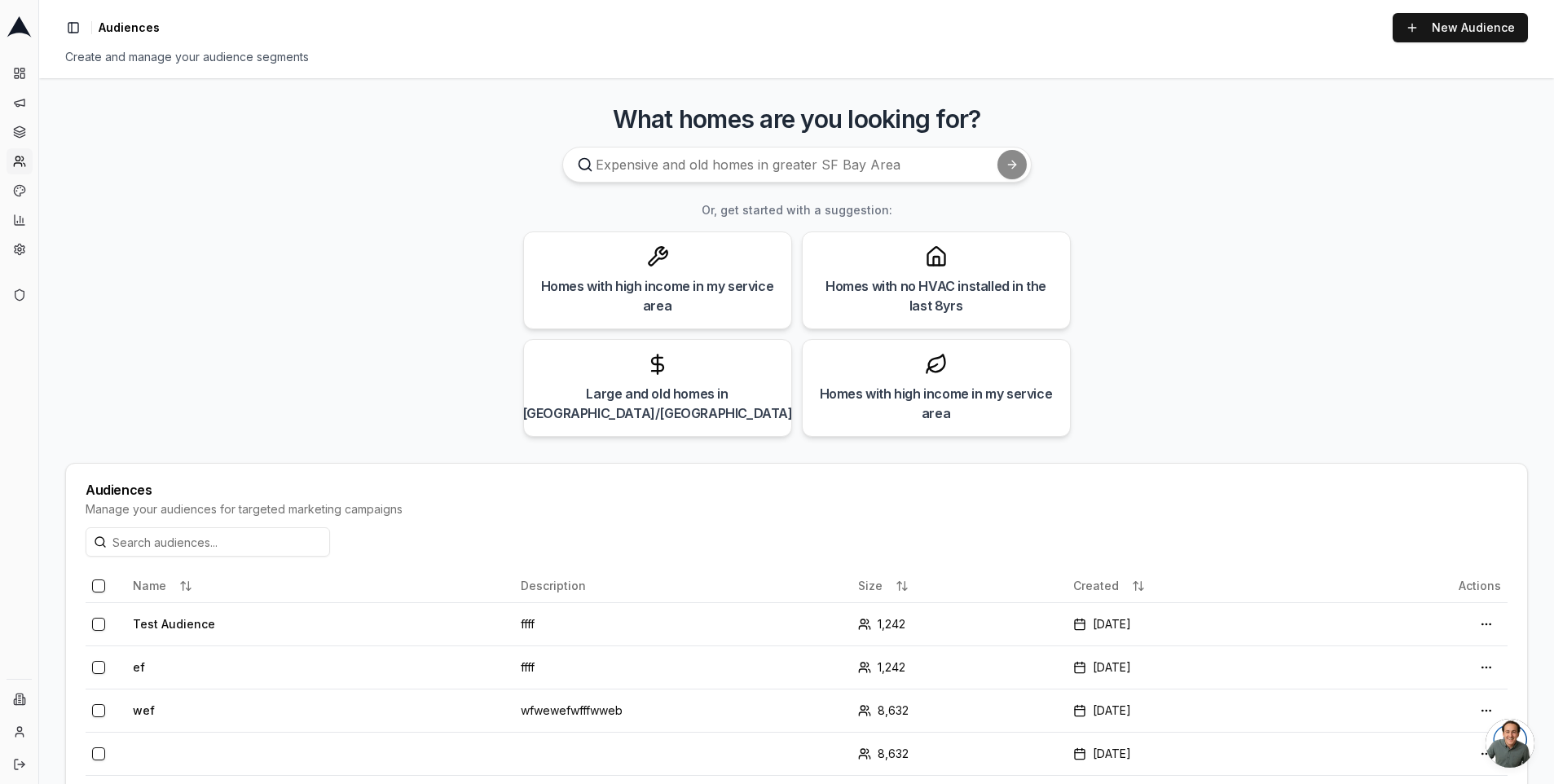
scroll to position [210, 0]
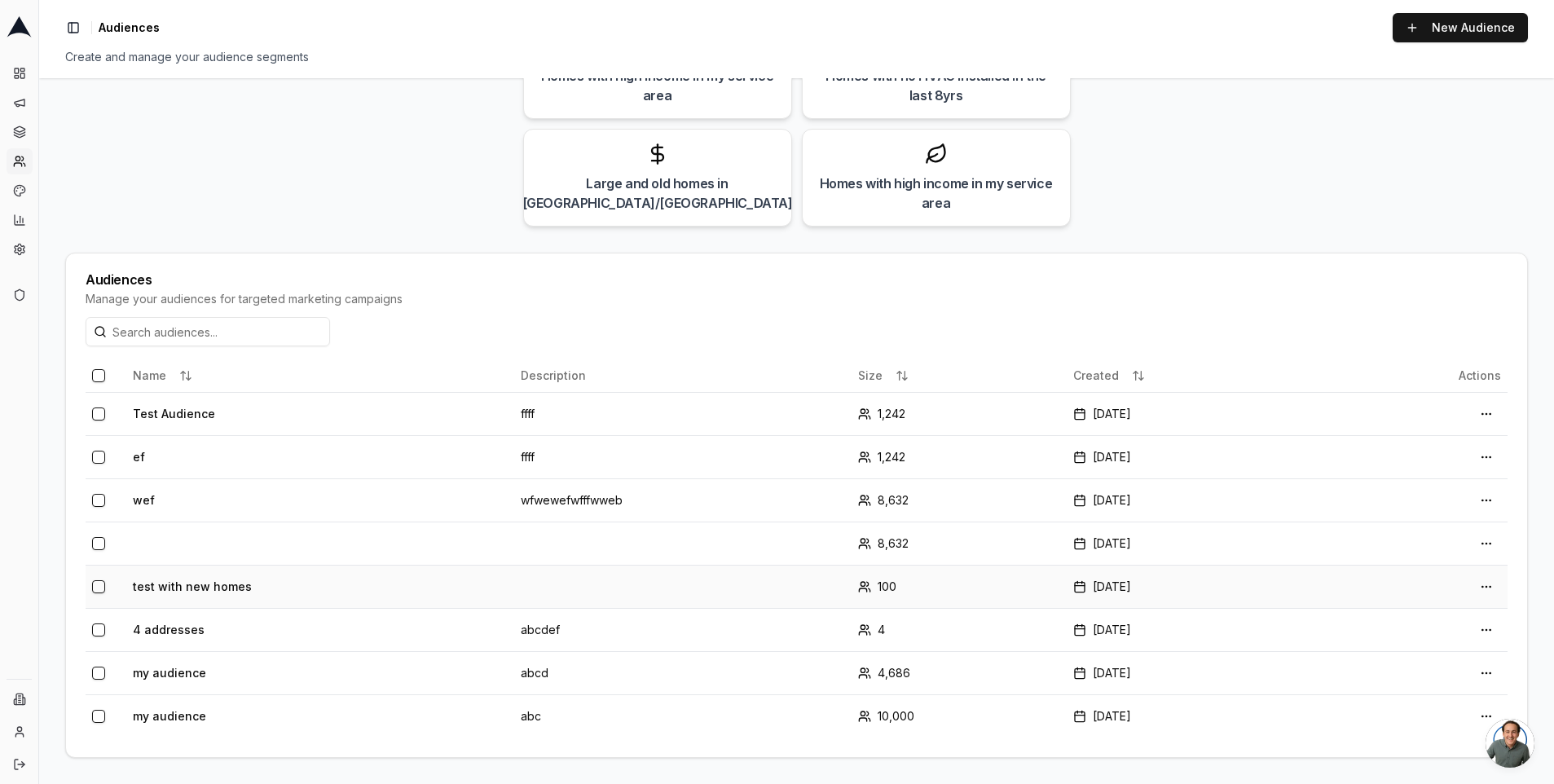
click at [189, 582] on td "test with new homes" at bounding box center [321, 586] width 388 height 43
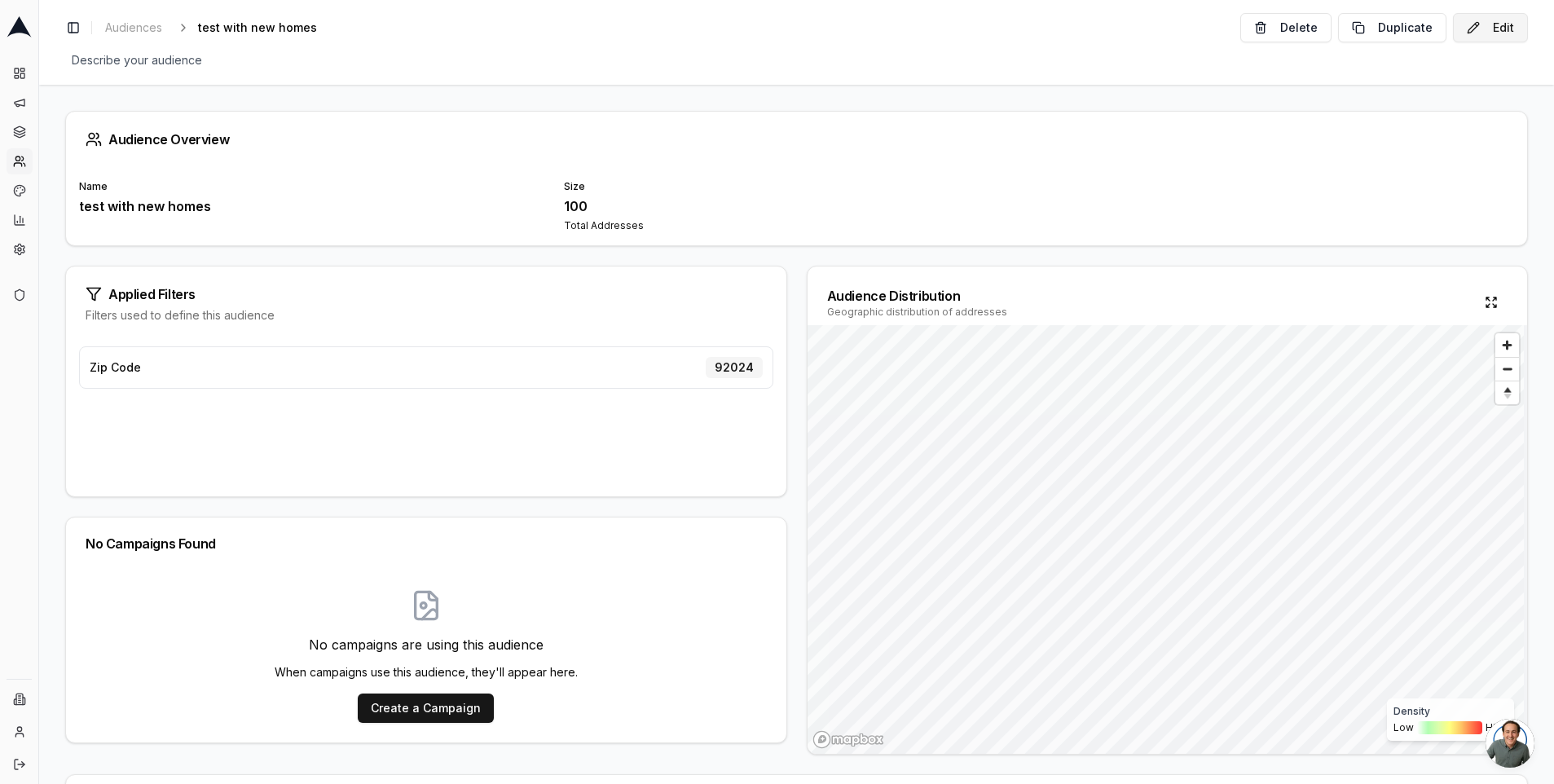
click at [1503, 34] on button "Edit" at bounding box center [1490, 28] width 75 height 29
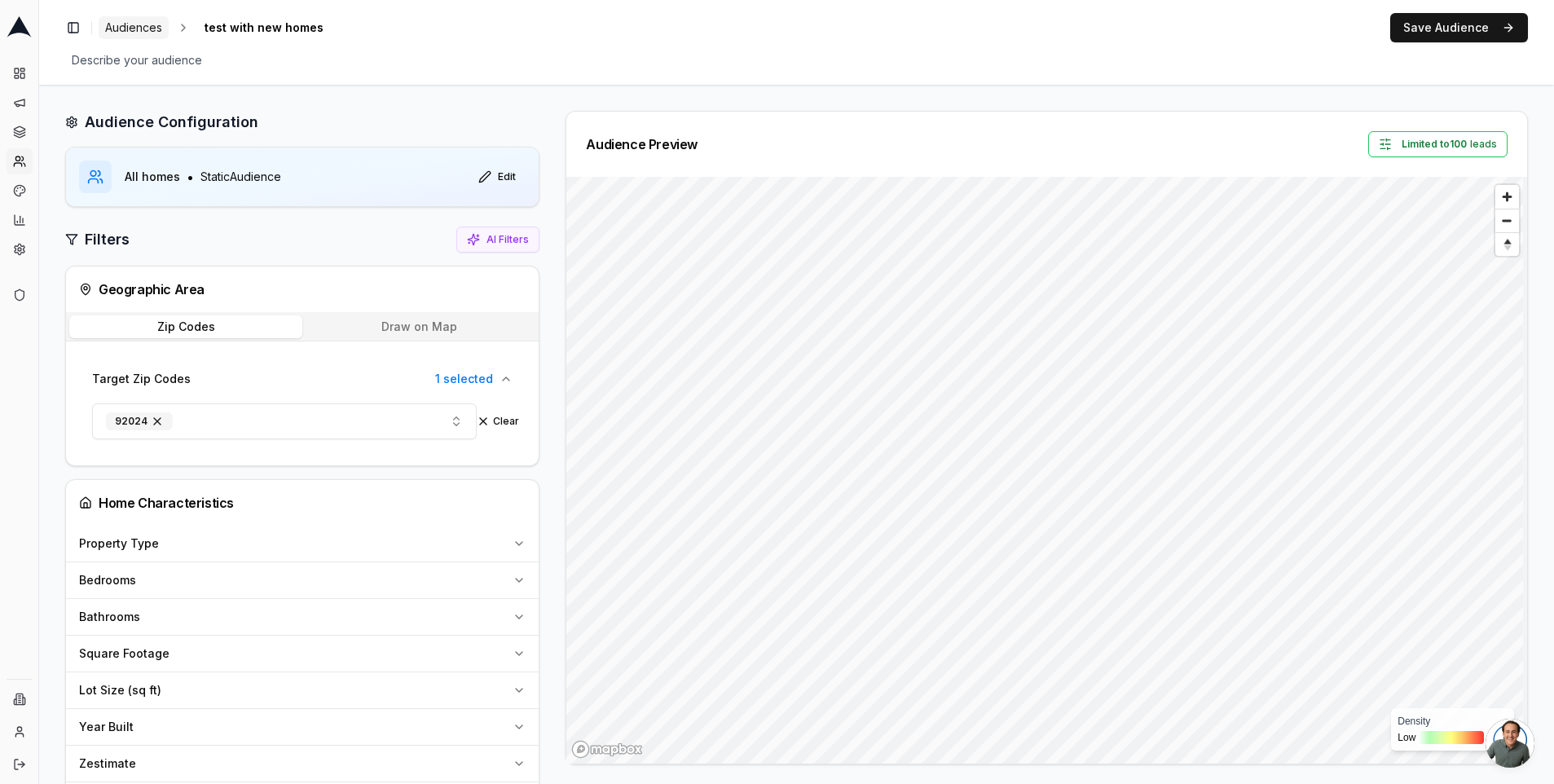
click at [130, 26] on span "Audiences" at bounding box center [134, 28] width 57 height 16
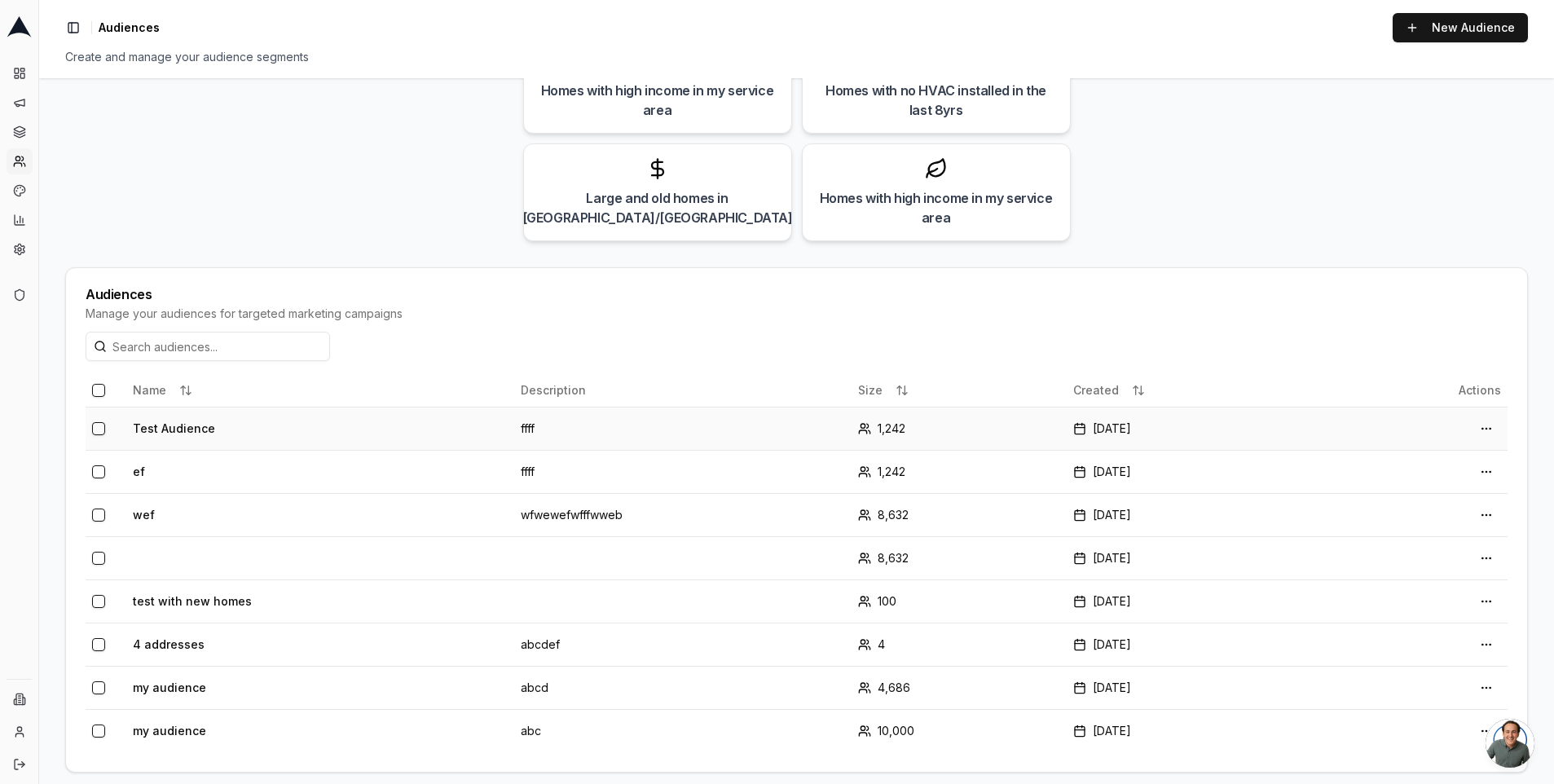
scroll to position [210, 0]
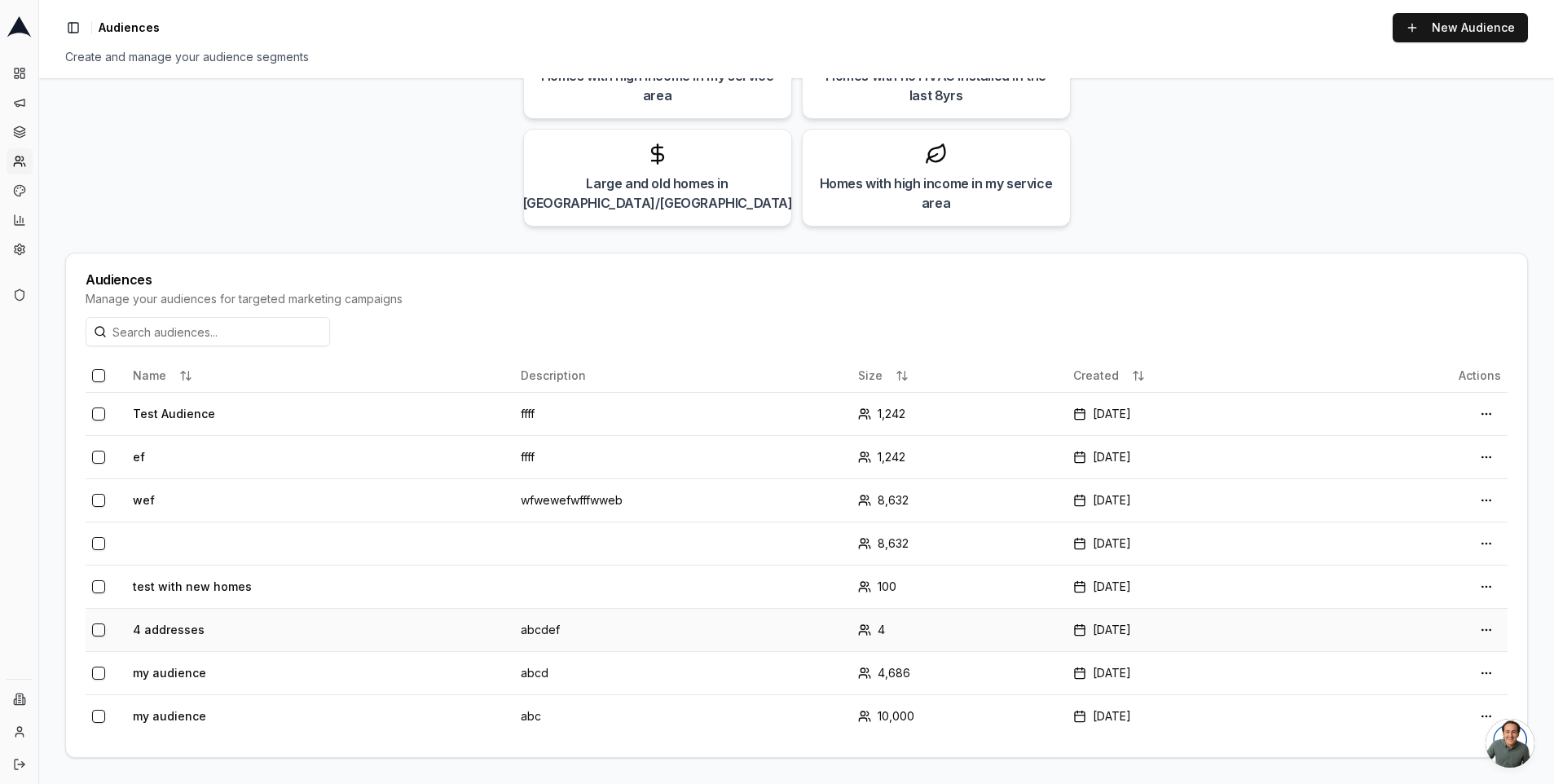
click at [147, 623] on td "4 addresses" at bounding box center [321, 629] width 388 height 43
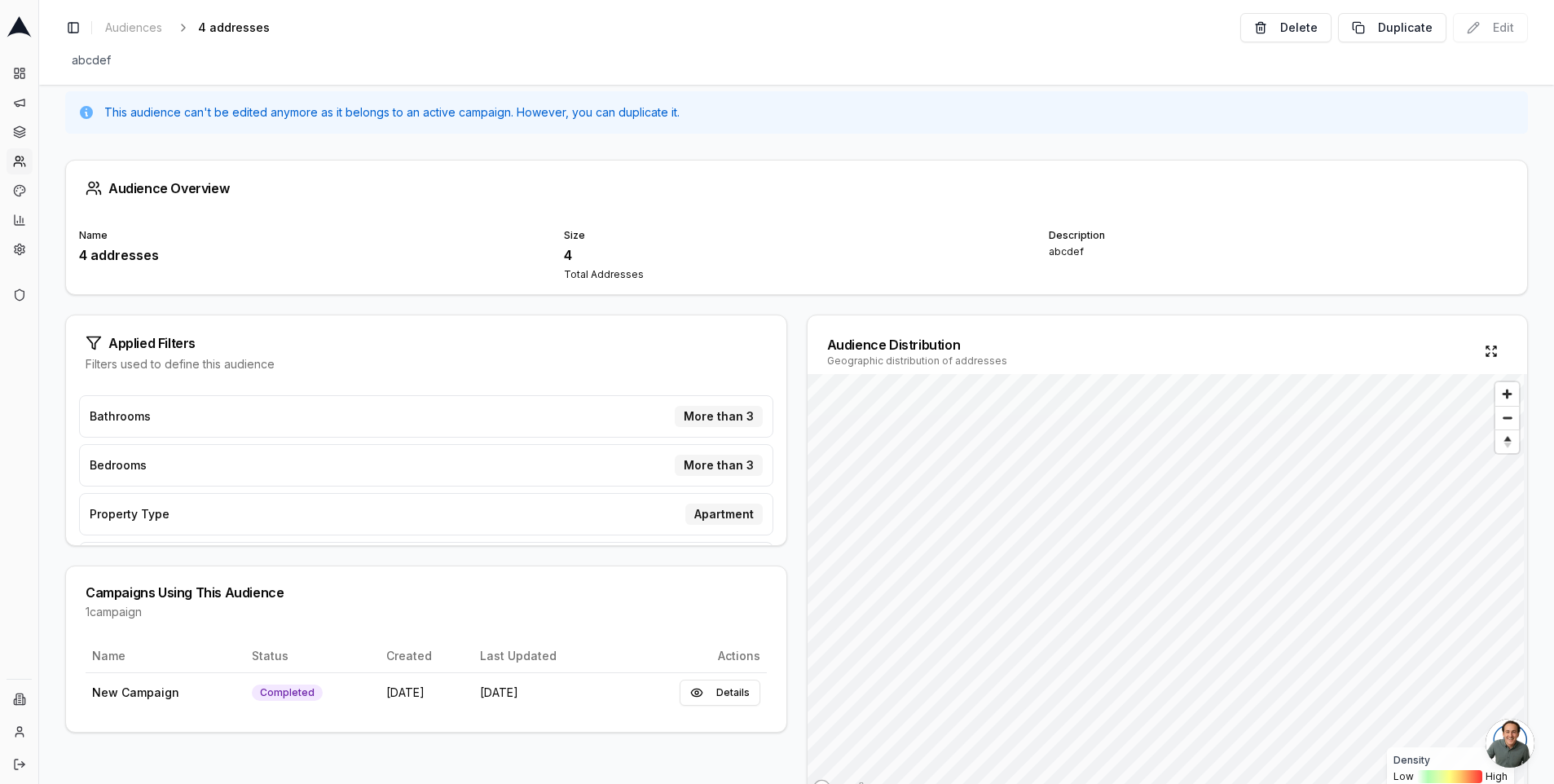
click at [1354, 101] on div "This audience can't be edited anymore as it belongs to an active campaign. Howe…" at bounding box center [796, 112] width 1463 height 42
click at [150, 22] on span "Audiences" at bounding box center [134, 28] width 57 height 16
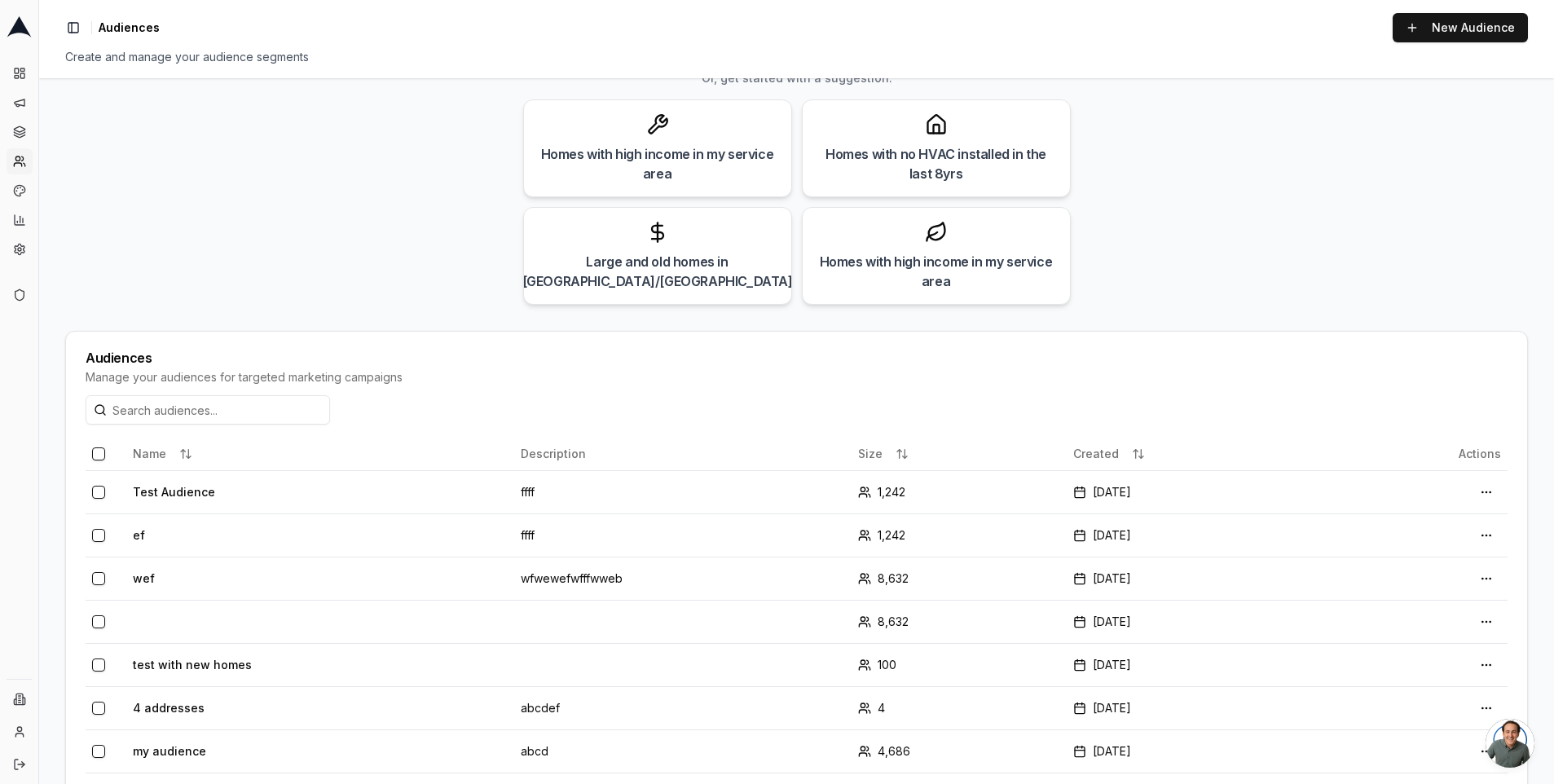
scroll to position [210, 0]
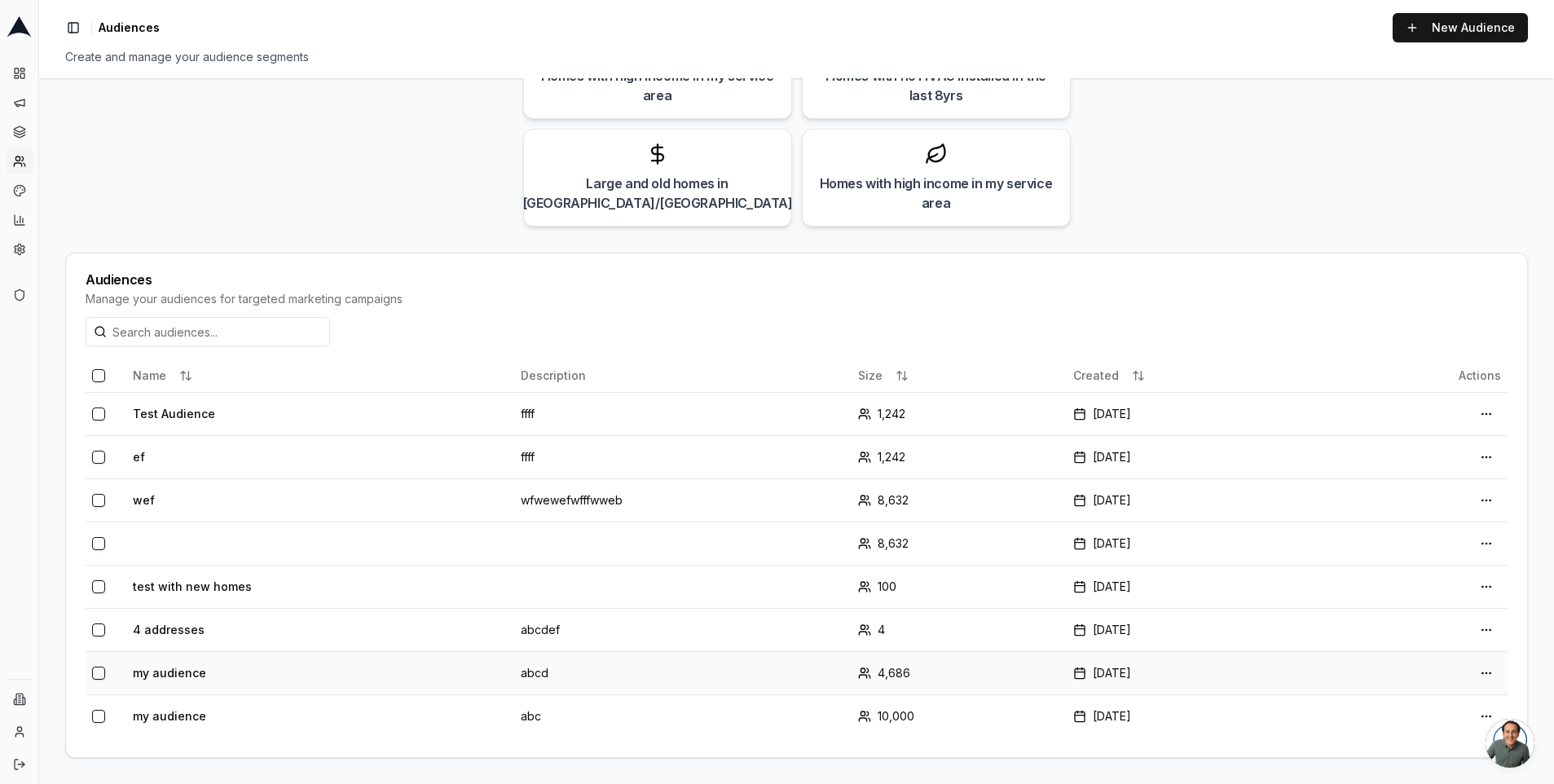
click at [173, 676] on td "my audience" at bounding box center [321, 672] width 388 height 43
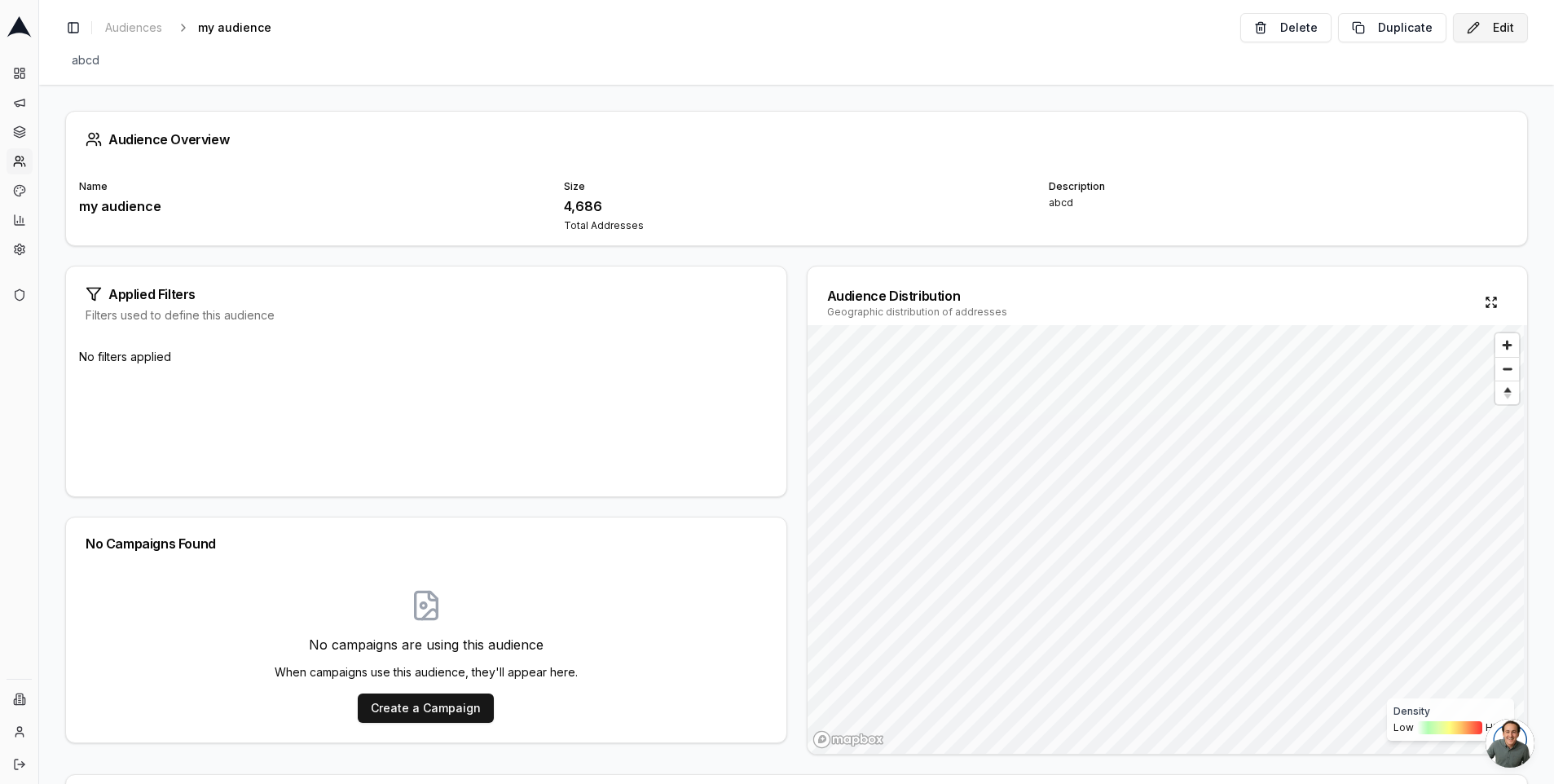
click at [1501, 30] on button "Edit" at bounding box center [1490, 28] width 75 height 29
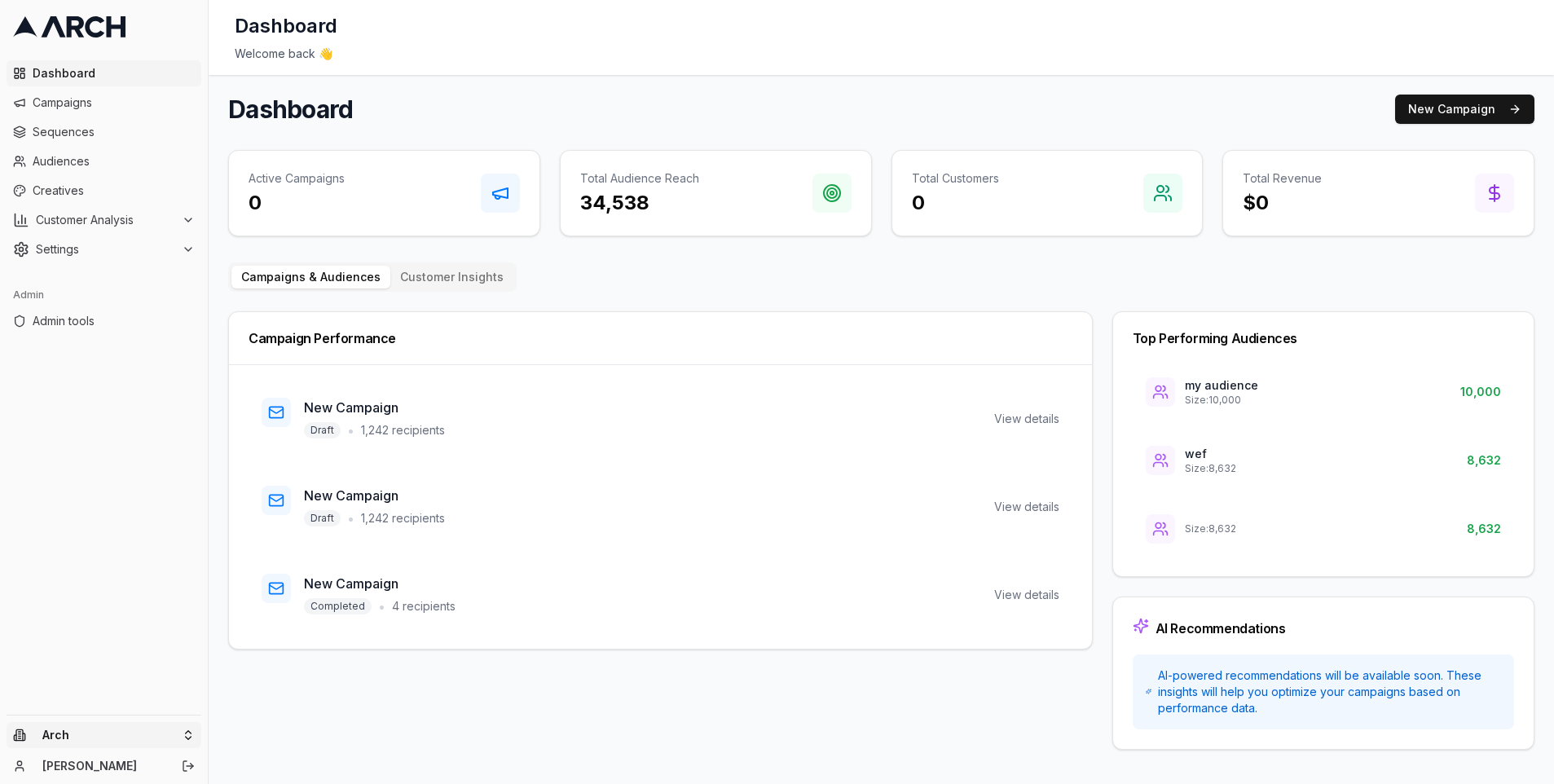
click at [109, 733] on html "Dashboard Campaigns Sequences Audiences Creatives Customer Analysis Settings Ad…" at bounding box center [777, 392] width 1554 height 784
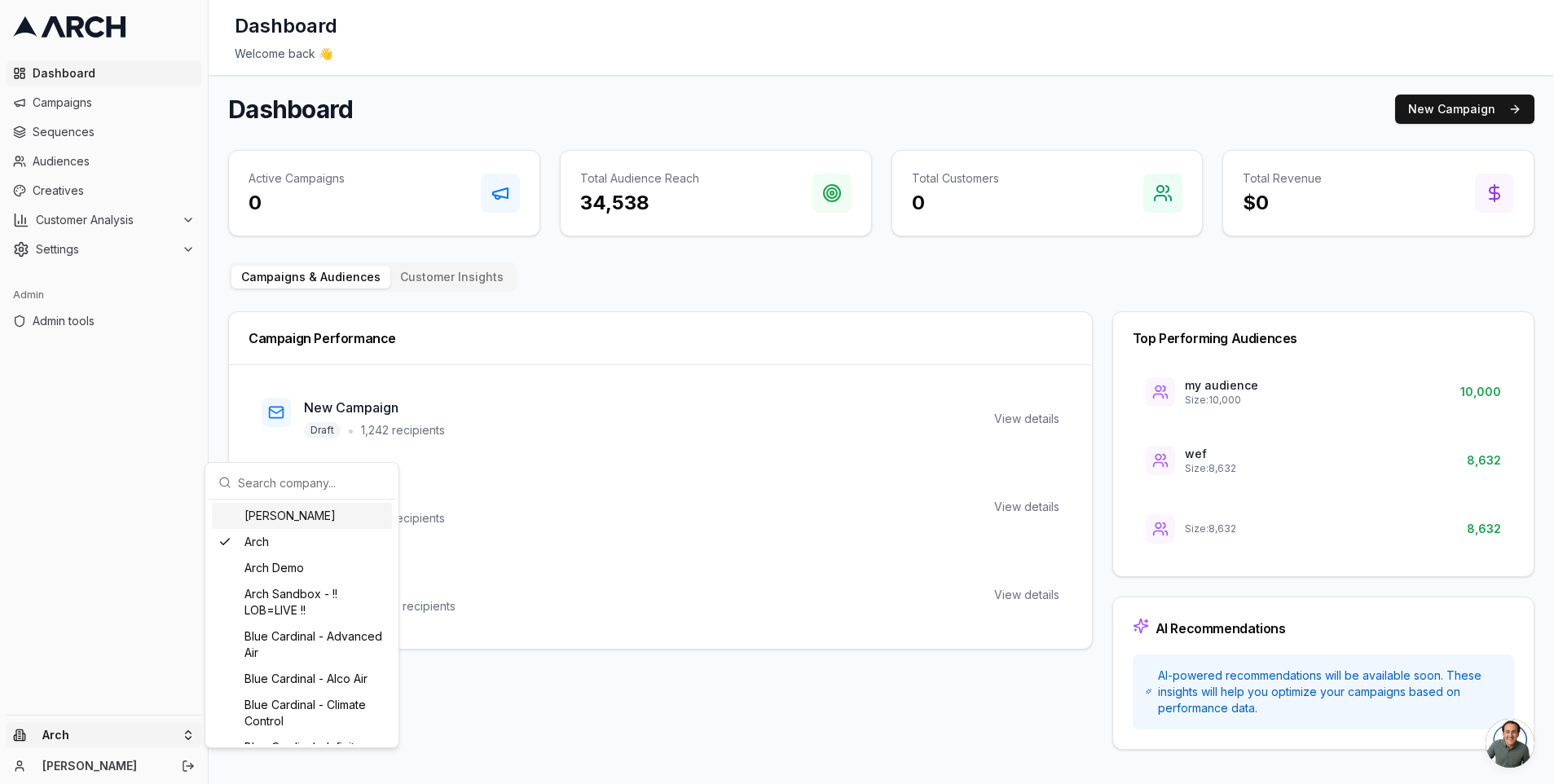
click at [295, 486] on input "text" at bounding box center [311, 482] width 147 height 33
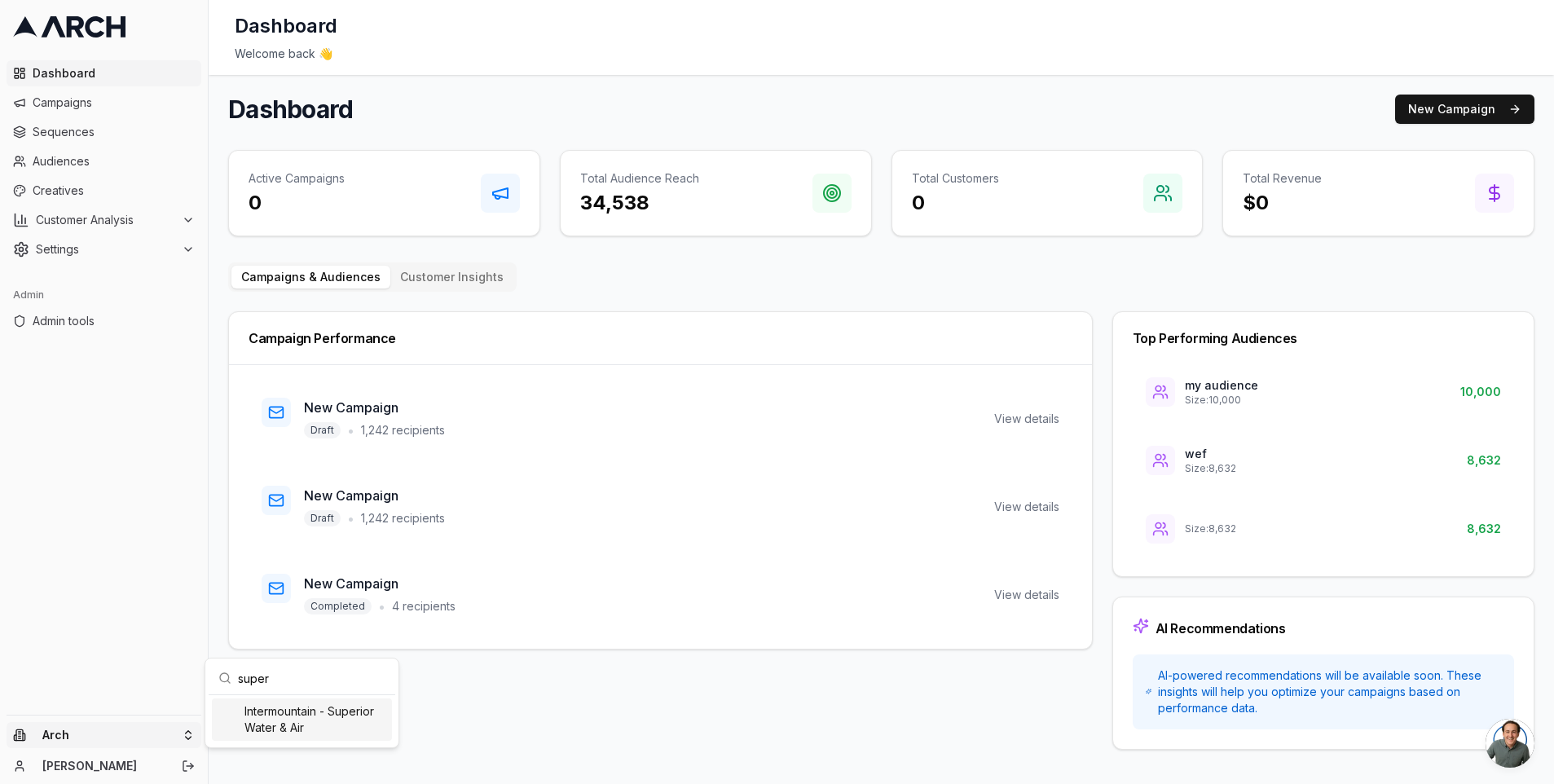
type input "super"
click at [291, 725] on div "Intermountain - Superior Water & Air" at bounding box center [302, 719] width 180 height 42
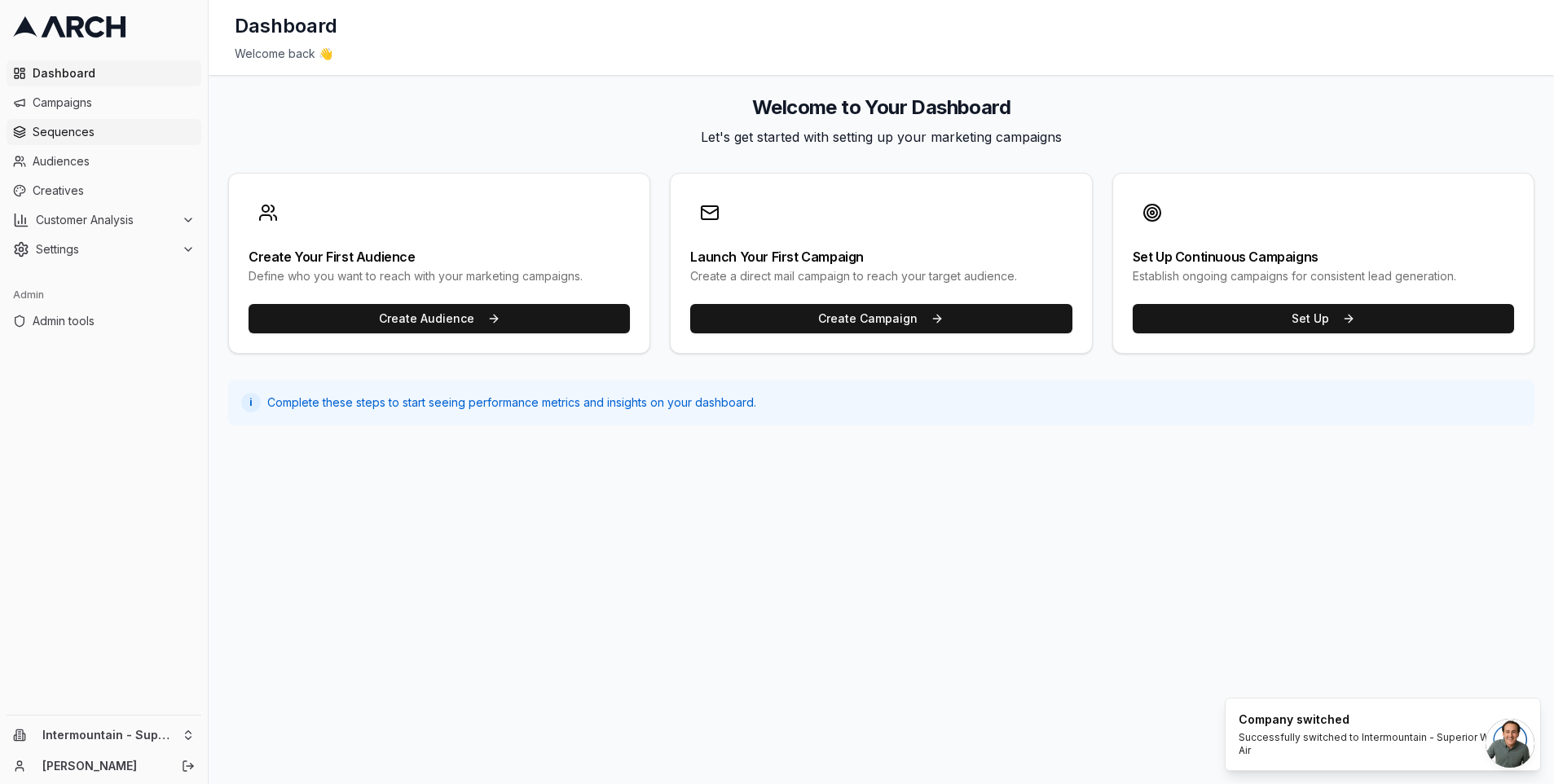
click at [92, 143] on link "Sequences" at bounding box center [104, 132] width 195 height 26
